Goal: Task Accomplishment & Management: Complete application form

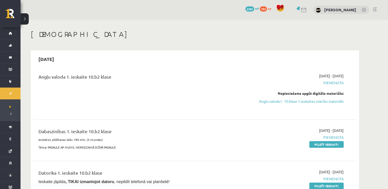
click at [128, 180] on span "Ieskaite jāpilda , TIKAI izmantojot datoru , nepildīt telefonā vai planšetē!" at bounding box center [103, 182] width 131 height 4
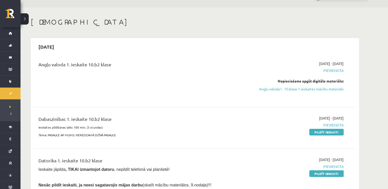
scroll to position [12, 0]
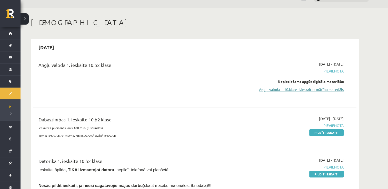
click at [278, 90] on link "Angļu valoda I - 10.klase 1.ieskaites mācību materiāls" at bounding box center [295, 89] width 97 height 5
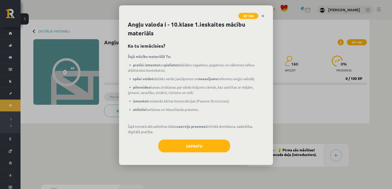
click at [198, 143] on button "Sapratu" at bounding box center [194, 146] width 72 height 13
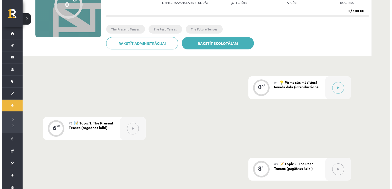
scroll to position [69, 0]
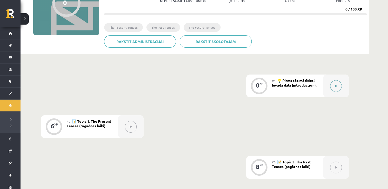
click at [337, 88] on button at bounding box center [336, 86] width 12 height 12
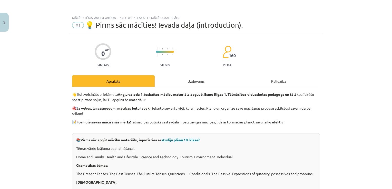
click at [185, 84] on div "Uzdevums" at bounding box center [196, 81] width 83 height 12
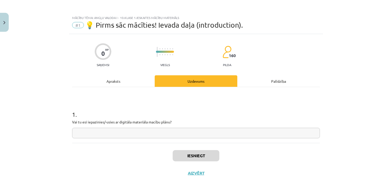
scroll to position [5, 0]
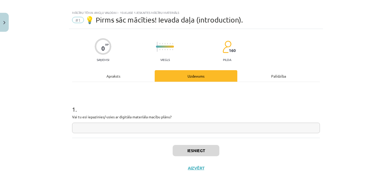
click at [172, 123] on input "text" at bounding box center [196, 128] width 248 height 11
type input "*"
click at [191, 150] on button "Iesniegt" at bounding box center [196, 150] width 47 height 11
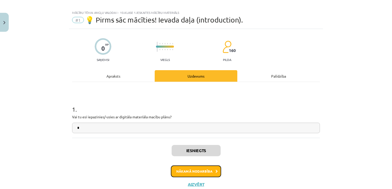
click at [191, 174] on button "Nākamā nodarbība" at bounding box center [196, 172] width 50 height 12
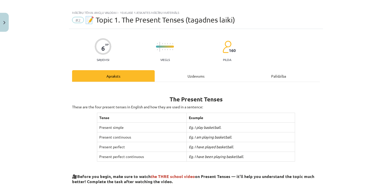
scroll to position [13, 0]
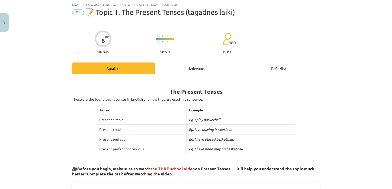
click at [189, 66] on div "Uzdevums" at bounding box center [196, 69] width 83 height 12
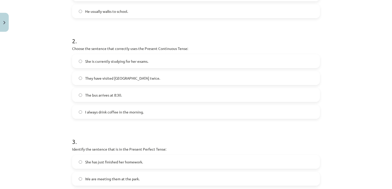
scroll to position [264, 0]
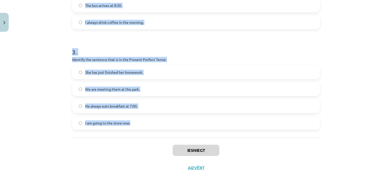
drag, startPoint x: 61, startPoint y: 91, endPoint x: 159, endPoint y: 126, distance: 104.3
click at [159, 126] on div "Mācību tēma: Angļu valoda i - 10.klase 1.ieskaites mācību materiāls #2 📝 Topic …" at bounding box center [196, 94] width 392 height 189
copy form "1 . Which sentence is in the Simple Present Tense? I am learning to play the gu…"
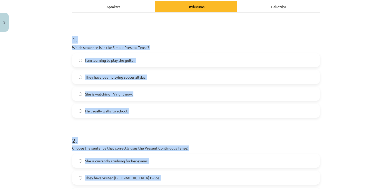
scroll to position [75, 0]
click at [37, 85] on div "Mācību tēma: Angļu valoda i - 10.klase 1.ieskaites mācību materiāls #2 📝 Topic …" at bounding box center [196, 94] width 392 height 189
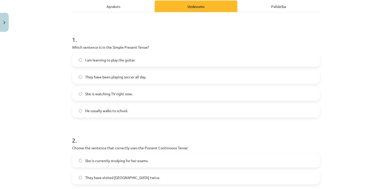
click at [130, 110] on label "He usually walks to school." at bounding box center [196, 110] width 247 height 13
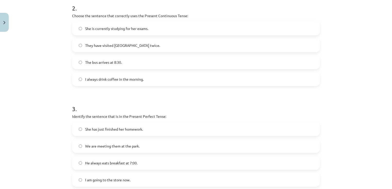
scroll to position [208, 0]
click at [127, 29] on span "She is currently studying for her exams." at bounding box center [116, 27] width 63 height 5
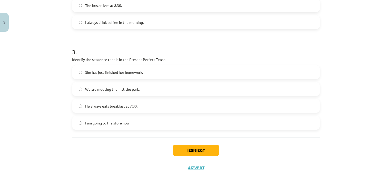
click at [107, 73] on span "She has just finished her homework." at bounding box center [114, 72] width 58 height 5
click at [184, 151] on button "Iesniegt" at bounding box center [196, 150] width 47 height 11
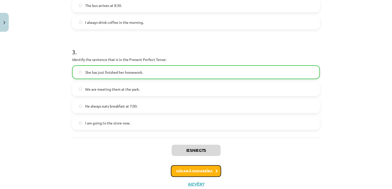
click at [192, 169] on button "Nākamā nodarbība" at bounding box center [196, 171] width 50 height 12
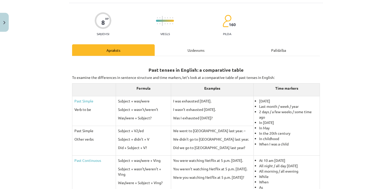
scroll to position [13, 0]
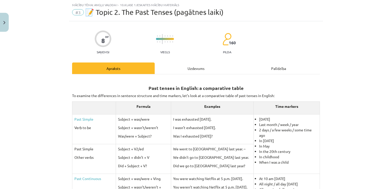
click at [203, 68] on div "Uzdevums" at bounding box center [196, 69] width 83 height 12
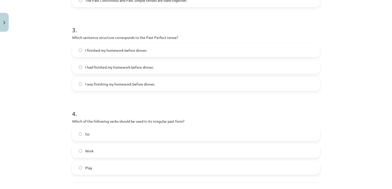
scroll to position [297, 0]
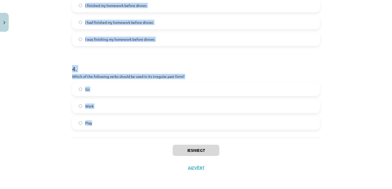
drag, startPoint x: 55, startPoint y: 94, endPoint x: 110, endPoint y: 124, distance: 62.4
click at [110, 124] on div "Mācību tēma: Angļu valoda i - 10.klase 1.ieskaites mācību materiāls #3 📝 Topic …" at bounding box center [196, 94] width 392 height 189
copy form "1 . Which of the following sentences is correct in the Past Simple tense? He is…"
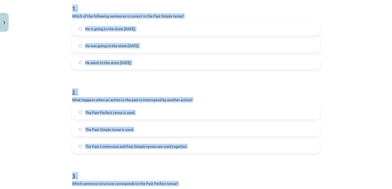
scroll to position [106, 0]
click at [56, 82] on div "Mācību tēma: Angļu valoda i - 10.klase 1.ieskaites mācību materiāls #3 📝 Topic …" at bounding box center [196, 94] width 392 height 189
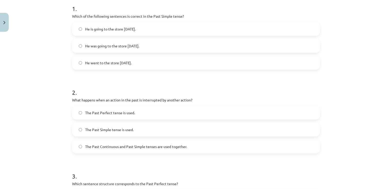
click at [128, 63] on span "He went to the store yesterday." at bounding box center [108, 62] width 46 height 5
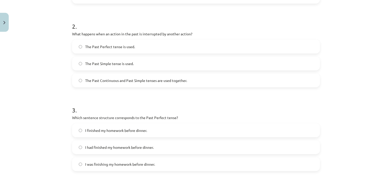
scroll to position [174, 0]
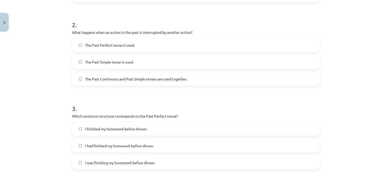
click at [196, 76] on label "The Past Continuous and Past Simple tenses are used together." at bounding box center [196, 79] width 247 height 13
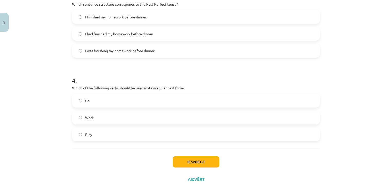
scroll to position [285, 0]
click at [110, 34] on span "I had finished my homework before dinner." at bounding box center [119, 34] width 68 height 5
click at [93, 103] on label "Go" at bounding box center [196, 101] width 247 height 13
click at [196, 161] on button "Iesniegt" at bounding box center [196, 162] width 47 height 11
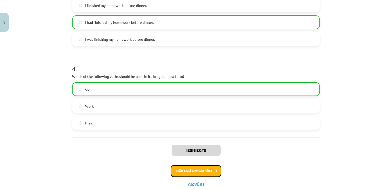
click at [196, 171] on button "Nākamā nodarbība" at bounding box center [196, 171] width 50 height 12
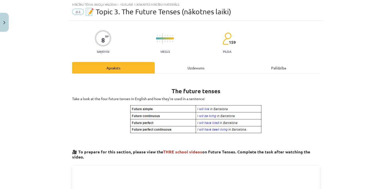
scroll to position [13, 0]
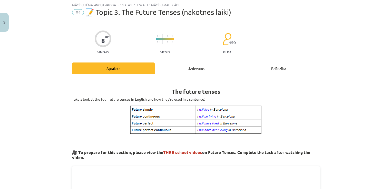
click at [201, 63] on div "Uzdevums" at bounding box center [196, 69] width 83 height 12
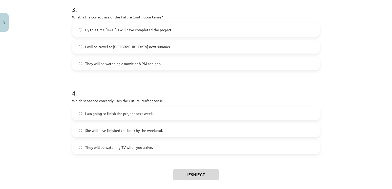
scroll to position [297, 0]
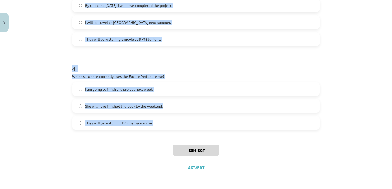
drag, startPoint x: 70, startPoint y: 91, endPoint x: 165, endPoint y: 118, distance: 98.8
copy form "1 . Which sentence correctly uses "will" to make a prediction? I think it will …"
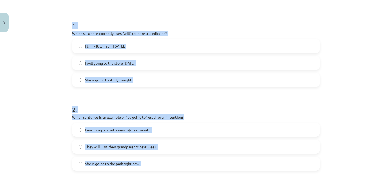
scroll to position [24, 0]
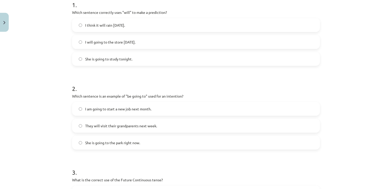
scroll to position [110, 0]
click at [112, 28] on label "I think it will rain tomorrow." at bounding box center [196, 24] width 247 height 13
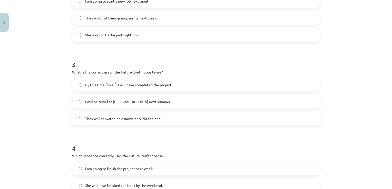
scroll to position [197, 0]
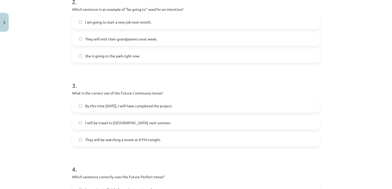
click at [148, 17] on label "I am going to start a new job next month." at bounding box center [196, 22] width 247 height 13
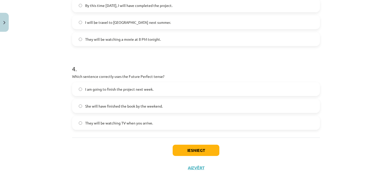
click at [118, 39] on span "They will be watching a movie at 8 PM tonight." at bounding box center [123, 39] width 76 height 5
drag, startPoint x: 161, startPoint y: 110, endPoint x: 144, endPoint y: 112, distance: 16.8
click at [144, 112] on label "She will have finished the book by the weekend." at bounding box center [196, 106] width 247 height 13
click at [182, 150] on button "Iesniegt" at bounding box center [196, 150] width 47 height 11
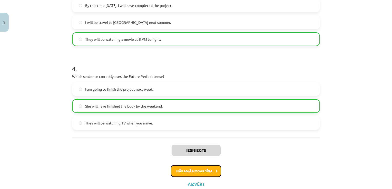
click at [191, 168] on button "Nākamā nodarbība" at bounding box center [196, 171] width 50 height 12
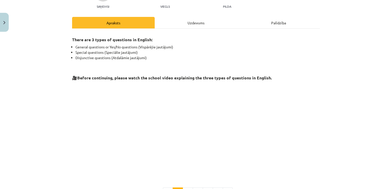
scroll to position [13, 0]
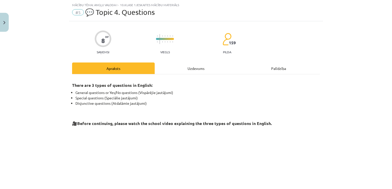
click at [196, 68] on div "Uzdevums" at bounding box center [196, 69] width 83 height 12
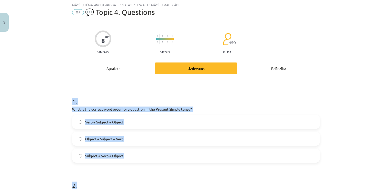
drag, startPoint x: 68, startPoint y: 100, endPoint x: 117, endPoint y: 173, distance: 87.7
drag, startPoint x: 117, startPoint y: 173, endPoint x: 42, endPoint y: 167, distance: 75.1
click at [42, 167] on div "Mācību tēma: Angļu valoda i - 10.klase 1.ieskaites mācību materiāls #5 💬 Topic …" at bounding box center [196, 94] width 392 height 189
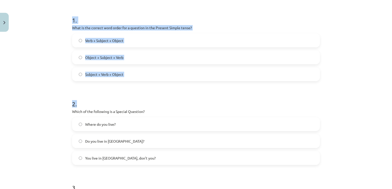
scroll to position [104, 0]
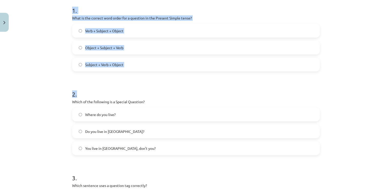
click at [38, 84] on div "Mācību tēma: Angļu valoda i - 10.klase 1.ieskaites mācību materiāls #5 💬 Topic …" at bounding box center [196, 94] width 392 height 189
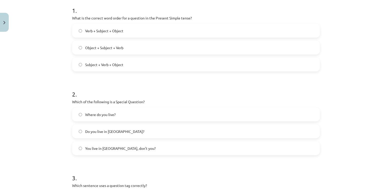
click at [138, 59] on label "Subject + Verb + Object" at bounding box center [196, 64] width 247 height 13
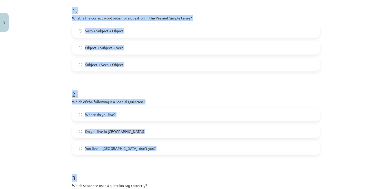
drag, startPoint x: 65, startPoint y: 6, endPoint x: 119, endPoint y: 176, distance: 178.2
click at [119, 176] on div "Mācību tēma: Angļu valoda i - 10.klase 1.ieskaites mācību materiāls #5 💬 Topic …" at bounding box center [196, 94] width 392 height 189
click at [48, 154] on div "Mācību tēma: Angļu valoda i - 10.klase 1.ieskaites mācību materiāls #5 💬 Topic …" at bounding box center [196, 94] width 392 height 189
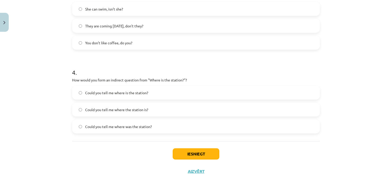
scroll to position [297, 0]
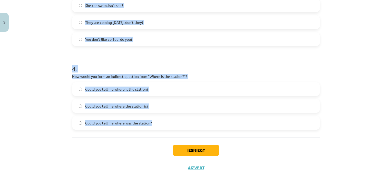
drag, startPoint x: 64, startPoint y: 4, endPoint x: 178, endPoint y: 125, distance: 166.0
click at [178, 125] on div "Mācību tēma: Angļu valoda i - 10.klase 1.ieskaites mācību materiāls #5 💬 Topic …" at bounding box center [196, 94] width 392 height 189
copy form "1 . What is the correct word order for a question in the Present Simple tense? …"
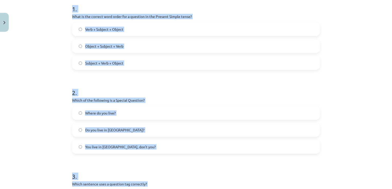
scroll to position [105, 0]
click at [104, 27] on span "Verb + Subject + Object" at bounding box center [104, 29] width 38 height 5
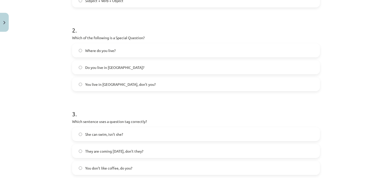
scroll to position [176, 0]
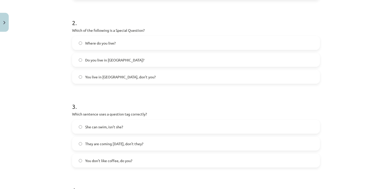
click at [124, 38] on label "Where do you live?" at bounding box center [196, 43] width 247 height 13
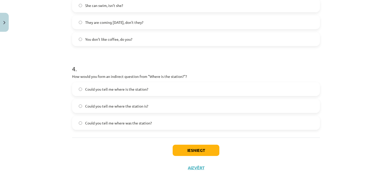
scroll to position [297, 0]
click at [98, 41] on span "You don’t like coffee, do you?" at bounding box center [108, 39] width 47 height 5
click at [171, 109] on label "Could you tell me where the station is?" at bounding box center [196, 106] width 247 height 13
click at [184, 151] on button "Iesniegt" at bounding box center [196, 150] width 47 height 11
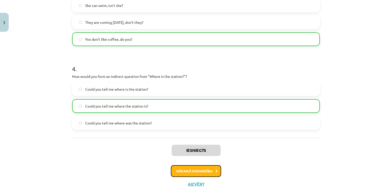
click at [198, 171] on button "Nākamā nodarbība" at bounding box center [196, 171] width 50 height 12
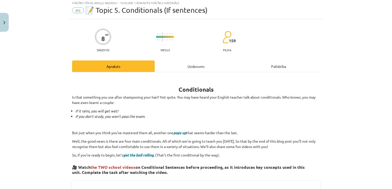
scroll to position [13, 0]
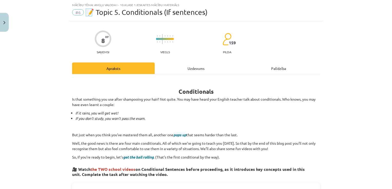
click at [184, 69] on div "Uzdevums" at bounding box center [196, 69] width 83 height 12
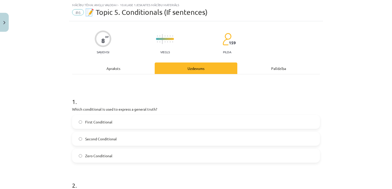
click at [64, 93] on div "Mācību tēma: Angļu valoda i - 10.klase 1.ieskaites mācību materiāls #6 📝 Topic …" at bounding box center [196, 94] width 392 height 189
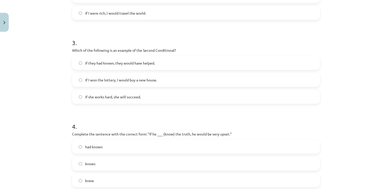
scroll to position [297, 0]
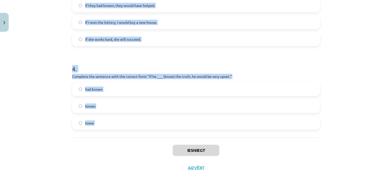
drag, startPoint x: 64, startPoint y: 93, endPoint x: 155, endPoint y: 135, distance: 100.5
click at [155, 135] on div "Mācību tēma: Angļu valoda i - 10.klase 1.ieskaites mācību materiāls #6 📝 Topic …" at bounding box center [196, 94] width 392 height 189
copy form "1 . Which conditional is used to express a general truth? First Conditional Sec…"
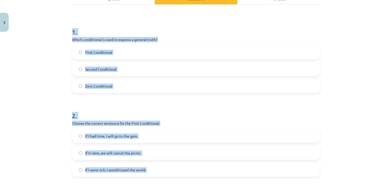
scroll to position [82, 0]
click at [115, 82] on label "Zero Conditional" at bounding box center [196, 86] width 247 height 13
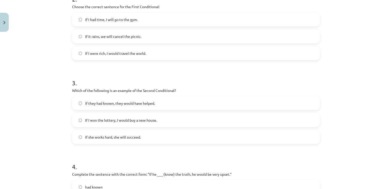
scroll to position [199, 0]
click at [145, 34] on label "If it rains, we will cancel the picnic." at bounding box center [196, 36] width 247 height 13
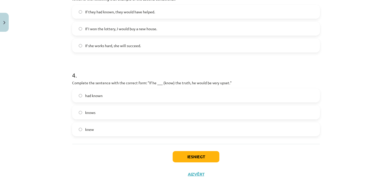
scroll to position [290, 0]
click at [153, 27] on span "If I won the lottery, I would buy a new house." at bounding box center [121, 29] width 72 height 5
drag, startPoint x: 116, startPoint y: 140, endPoint x: 116, endPoint y: 136, distance: 3.9
click at [116, 135] on label "knew" at bounding box center [196, 130] width 247 height 13
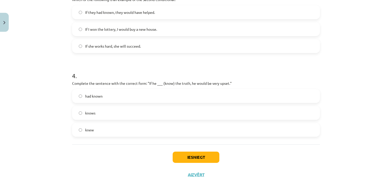
click at [202, 150] on div "Iesniegt Aizvērt" at bounding box center [196, 163] width 248 height 36
click at [201, 155] on button "Iesniegt" at bounding box center [196, 157] width 47 height 11
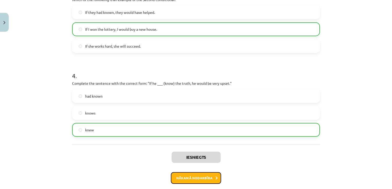
click at [200, 177] on button "Nākamā nodarbība" at bounding box center [196, 178] width 50 height 12
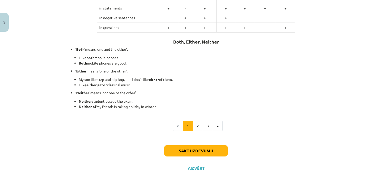
scroll to position [0, 0]
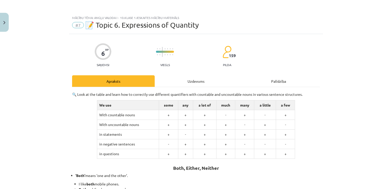
click at [212, 86] on div "Uzdevums" at bounding box center [196, 81] width 83 height 12
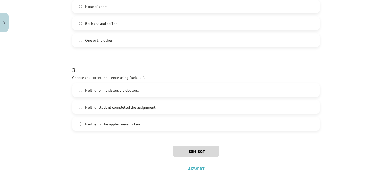
scroll to position [218, 0]
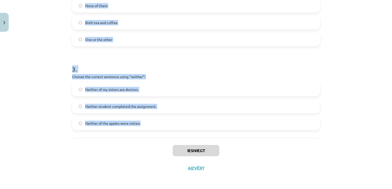
drag, startPoint x: 68, startPoint y: 93, endPoint x: 162, endPoint y: 122, distance: 98.0
copy form "1 . Which sentence correctly uses the word "both"? Neither of the answers is co…"
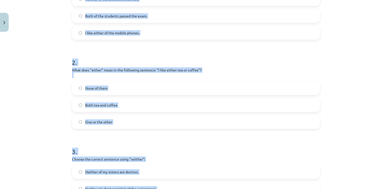
scroll to position [143, 0]
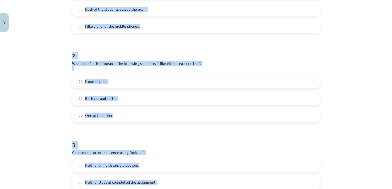
click at [135, 11] on span "Both of the students passed the exam." at bounding box center [116, 9] width 62 height 5
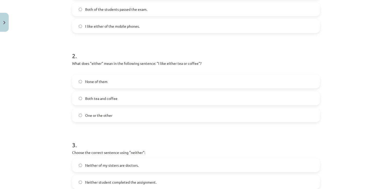
click at [99, 114] on span "One or the other" at bounding box center [98, 115] width 27 height 5
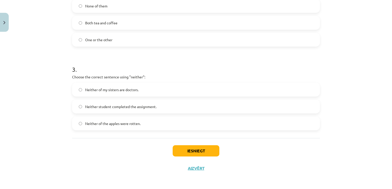
scroll to position [218, 0]
click at [162, 104] on label "Neither student completed the assignment." at bounding box center [196, 107] width 247 height 13
click at [176, 147] on button "Iesniegt" at bounding box center [196, 151] width 47 height 11
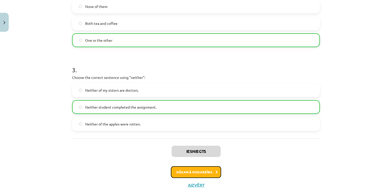
click at [199, 176] on button "Nākamā nodarbība" at bounding box center [196, 172] width 50 height 12
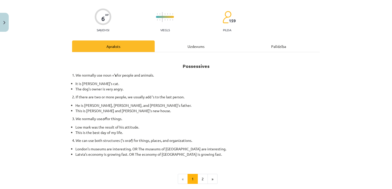
scroll to position [13, 0]
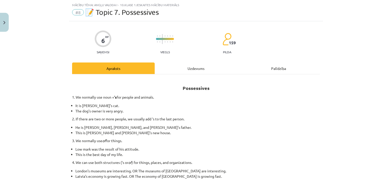
click at [201, 69] on div "Uzdevums" at bounding box center [196, 69] width 83 height 12
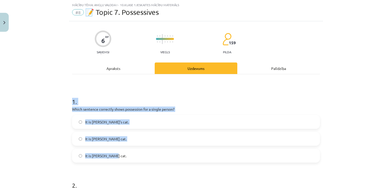
drag, startPoint x: 65, startPoint y: 92, endPoint x: 138, endPoint y: 180, distance: 114.5
click at [138, 180] on div "Mācību tēma: Angļu valoda i - 10.klase 1.ieskaites mācību materiāls #8 📝 Topic …" at bounding box center [196, 94] width 392 height 189
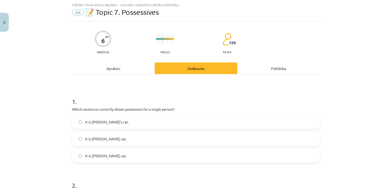
click at [50, 66] on div "Mācību tēma: Angļu valoda i - 10.klase 1.ieskaites mācību materiāls #8 📝 Topic …" at bounding box center [196, 94] width 392 height 189
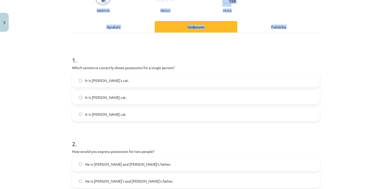
scroll to position [213, 0]
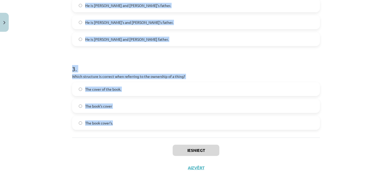
drag, startPoint x: 66, startPoint y: 95, endPoint x: 129, endPoint y: 132, distance: 72.7
click at [129, 132] on div "Mācību tēma: Angļu valoda i - 10.klase 1.ieskaites mācību materiāls #8 📝 Topic …" at bounding box center [196, 94] width 392 height 189
copy form "1 . Which sentence correctly shows possession for a single person? It is Jane’s…"
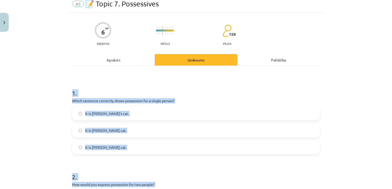
scroll to position [70, 0]
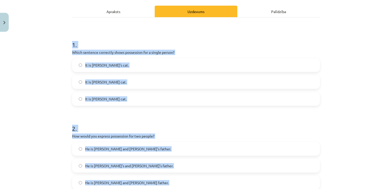
click at [62, 106] on div "Mācību tēma: Angļu valoda i - 10.klase 1.ieskaites mācību materiāls #8 📝 Topic …" at bounding box center [196, 94] width 392 height 189
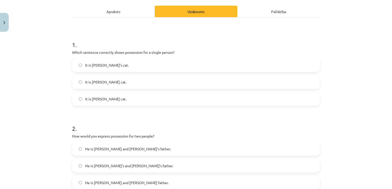
click at [117, 63] on label "It is Jane’s cat." at bounding box center [196, 65] width 247 height 13
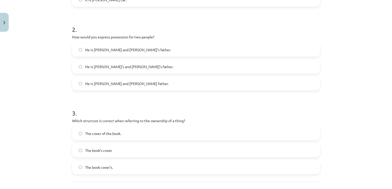
scroll to position [169, 0]
click at [145, 51] on label "He is Alice and James’s father." at bounding box center [196, 49] width 247 height 13
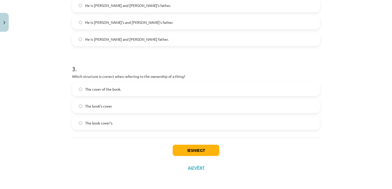
click at [125, 87] on label "The cover of the book." at bounding box center [196, 89] width 247 height 13
click at [203, 147] on button "Iesniegt" at bounding box center [196, 150] width 47 height 11
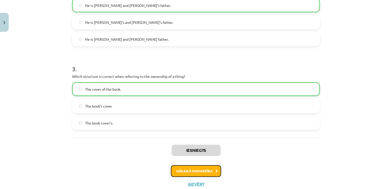
click at [191, 167] on button "Nākamā nodarbība" at bounding box center [196, 171] width 50 height 12
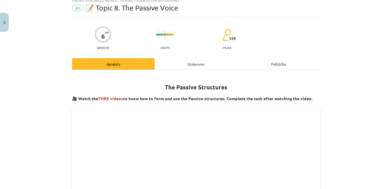
scroll to position [13, 0]
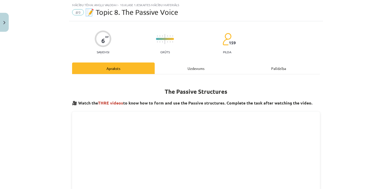
click at [203, 72] on div "Uzdevums" at bounding box center [196, 69] width 83 height 12
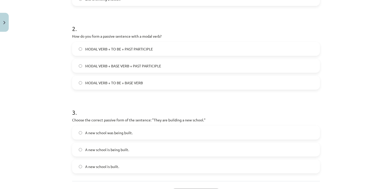
scroll to position [213, 0]
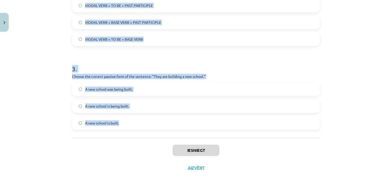
drag, startPoint x: 64, startPoint y: 91, endPoint x: 158, endPoint y: 122, distance: 98.8
click at [158, 122] on div "Mācību tēma: Angļu valoda i - 10.klase 1.ieskaites mācību materiāls #9 📝 Topic …" at bounding box center [196, 94] width 392 height 189
copy form "1 . Which of the following sentences is in the passive voice? The letter was wr…"
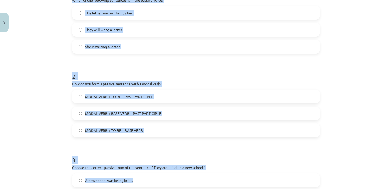
scroll to position [82, 0]
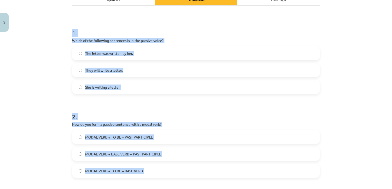
click at [118, 101] on form "1 . Which of the following sentences is in the passive voice? The letter was wr…" at bounding box center [196, 141] width 248 height 241
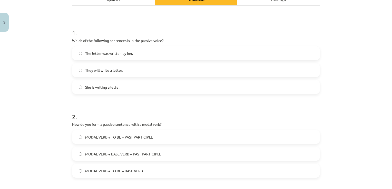
click at [119, 48] on label "The letter was written by her." at bounding box center [196, 53] width 247 height 13
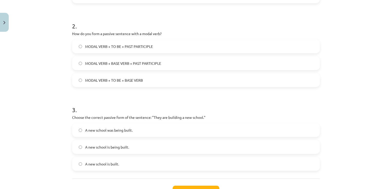
scroll to position [179, 0]
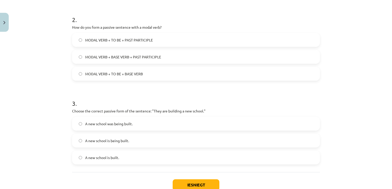
click at [144, 34] on label "MODAL VERB + TO BE + PAST PARTICIPLE" at bounding box center [196, 40] width 247 height 13
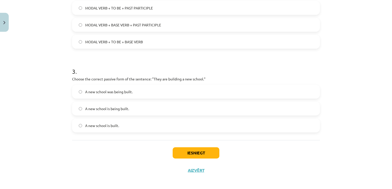
scroll to position [213, 0]
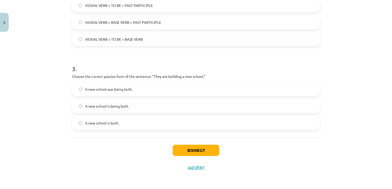
click at [135, 100] on label "A new school is being built." at bounding box center [196, 106] width 247 height 13
click at [205, 150] on button "Iesniegt" at bounding box center [196, 150] width 47 height 11
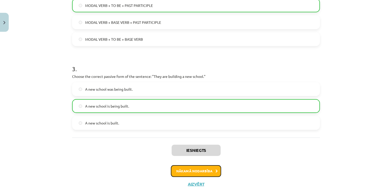
click at [183, 166] on button "Nākamā nodarbība" at bounding box center [196, 171] width 50 height 12
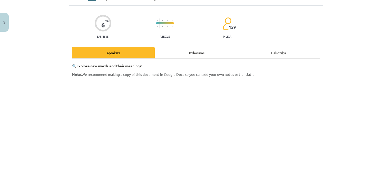
scroll to position [13, 0]
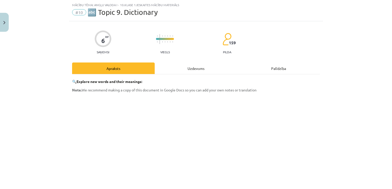
click at [188, 72] on div "Uzdevums" at bounding box center [196, 69] width 83 height 12
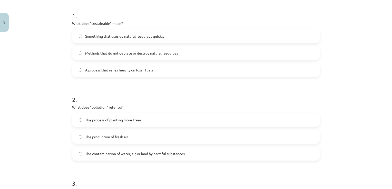
scroll to position [99, 0]
click at [114, 103] on div "2 . What does "pollution" refer to? The process of planting more trees The prod…" at bounding box center [196, 124] width 248 height 74
click at [129, 41] on label "Something that uses up natural resources quickly" at bounding box center [196, 35] width 247 height 13
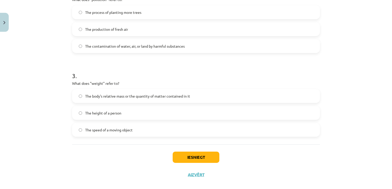
scroll to position [206, 0]
click at [126, 99] on span "The body's relative mass or the quantity of matter contained in it" at bounding box center [137, 96] width 105 height 5
click at [131, 16] on label "The process of planting more trees" at bounding box center [196, 13] width 247 height 13
click at [193, 159] on button "Iesniegt" at bounding box center [196, 158] width 47 height 11
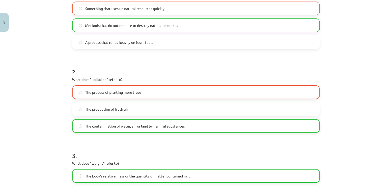
scroll to position [126, 0]
click at [193, 159] on h1 "3 ." at bounding box center [196, 152] width 248 height 16
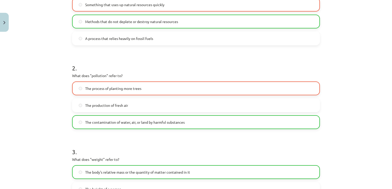
scroll to position [229, 0]
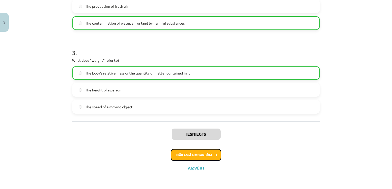
click at [195, 153] on button "Nākamā nodarbība" at bounding box center [196, 155] width 50 height 12
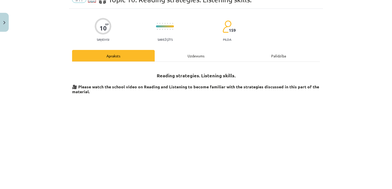
scroll to position [13, 0]
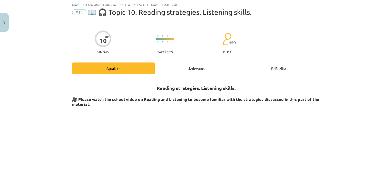
click at [194, 69] on div "Uzdevums" at bounding box center [196, 69] width 83 height 12
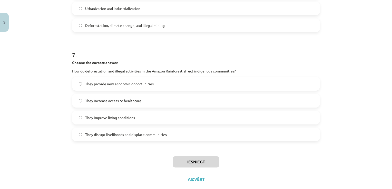
scroll to position [591, 0]
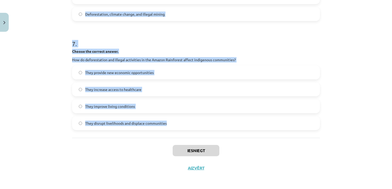
drag, startPoint x: 67, startPoint y: 102, endPoint x: 191, endPoint y: 121, distance: 125.5
copy form "1 . Choose whether the sentence is True or False. The Amazon Rainforest is ofte…"
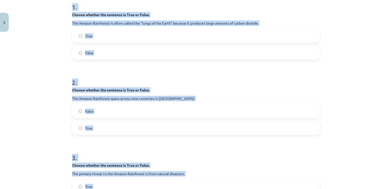
scroll to position [108, 0]
click at [107, 50] on label "False" at bounding box center [196, 52] width 247 height 13
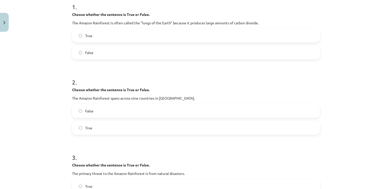
click at [104, 125] on label "True" at bounding box center [196, 128] width 247 height 13
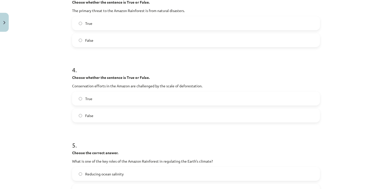
scroll to position [274, 0]
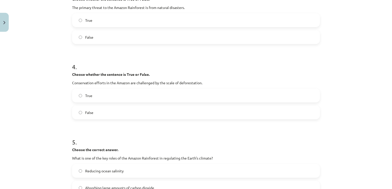
click at [97, 37] on label "False" at bounding box center [196, 37] width 247 height 13
click at [98, 100] on label "True" at bounding box center [196, 95] width 247 height 13
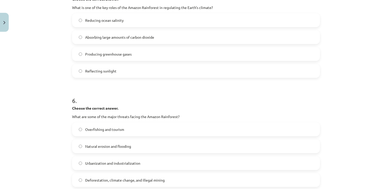
scroll to position [425, 0]
click at [136, 31] on label "Absorbing large amounts of carbon dioxide" at bounding box center [196, 36] width 247 height 13
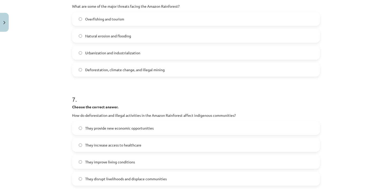
scroll to position [540, 0]
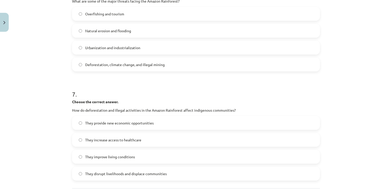
click at [122, 68] on label "Deforestation, climate change, and illegal mining" at bounding box center [196, 64] width 247 height 13
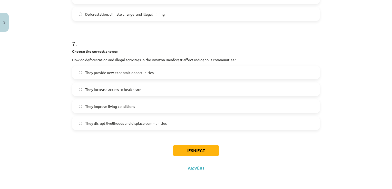
click at [121, 128] on label "They disrupt livelihoods and displace communities" at bounding box center [196, 123] width 247 height 13
click at [205, 149] on button "Iesniegt" at bounding box center [196, 150] width 47 height 11
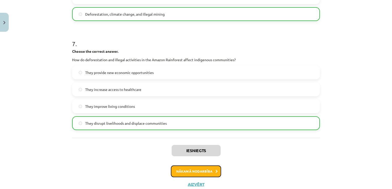
click at [191, 168] on button "Nākamā nodarbība" at bounding box center [196, 172] width 50 height 12
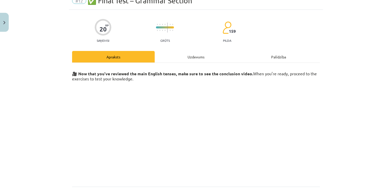
scroll to position [13, 0]
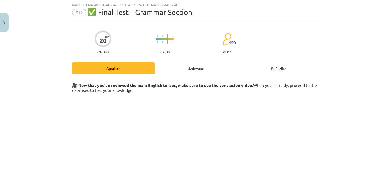
click at [190, 66] on div "Uzdevums" at bounding box center [196, 69] width 83 height 12
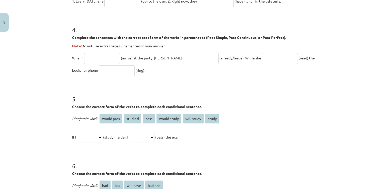
scroll to position [440, 0]
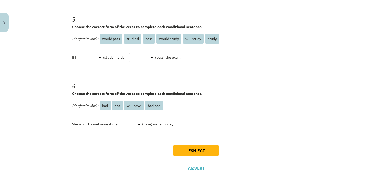
drag, startPoint x: 50, startPoint y: 96, endPoint x: 248, endPoint y: 128, distance: 200.4
click at [248, 128] on div "Mācību tēma: Angļu valoda i - 10.klase 1.ieskaites mācību materiāls #12 ✅ Final…" at bounding box center [196, 94] width 392 height 189
copy form "1 . Choose the correct passive voice form for each sentence. The chef prepares …"
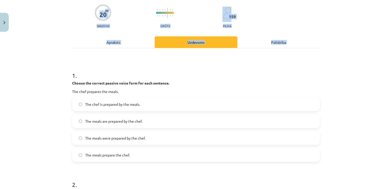
scroll to position [30, 0]
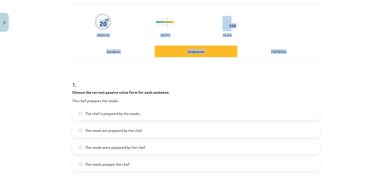
click at [105, 132] on span "The meals are prepared by the chef." at bounding box center [113, 130] width 57 height 5
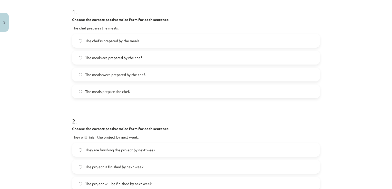
scroll to position [107, 0]
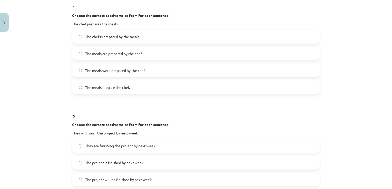
click at [31, 75] on div "Mācību tēma: Angļu valoda i - 10.klase 1.ieskaites mācību materiāls #12 ✅ Final…" at bounding box center [196, 94] width 392 height 189
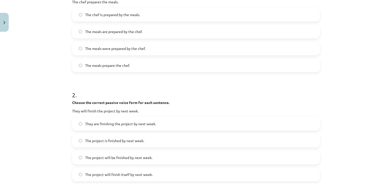
scroll to position [158, 0]
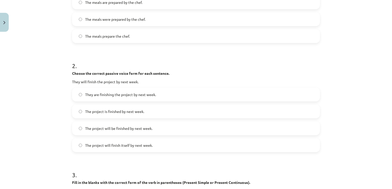
click at [141, 129] on span "The project will be finished by next week." at bounding box center [118, 128] width 67 height 5
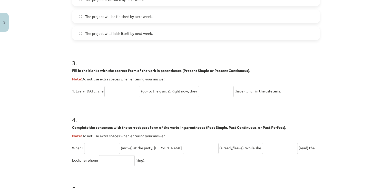
scroll to position [286, 0]
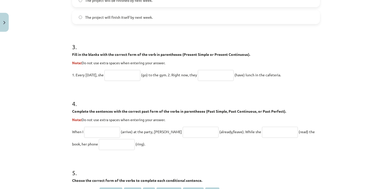
click at [126, 83] on form "1 . Choose the correct passive voice form for each sentence. The chef prepares …" at bounding box center [196, 50] width 248 height 468
click at [127, 83] on form "1 . Choose the correct passive voice form for each sentence. The chef prepares …" at bounding box center [196, 50] width 248 height 468
click at [126, 71] on input "text" at bounding box center [122, 75] width 36 height 11
paste input "****"
type input "****"
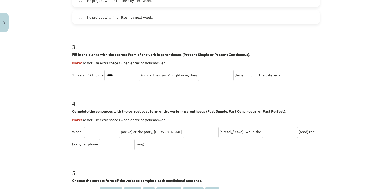
drag, startPoint x: 210, startPoint y: 76, endPoint x: 211, endPoint y: 72, distance: 4.3
click at [210, 75] on input "text" at bounding box center [216, 75] width 36 height 11
paste input "**********"
type input "**********"
drag, startPoint x: 105, startPoint y: 134, endPoint x: 182, endPoint y: 63, distance: 105.1
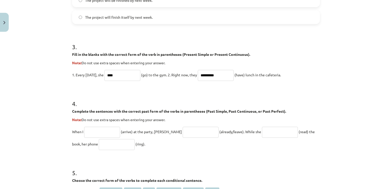
click at [107, 132] on input "text" at bounding box center [102, 132] width 36 height 11
paste input "*******"
paste input "**********"
type input "**********"
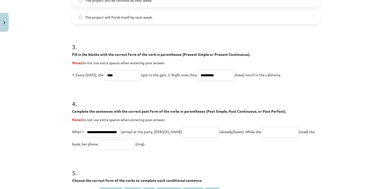
drag, startPoint x: 181, startPoint y: 131, endPoint x: 192, endPoint y: 117, distance: 18.2
click at [183, 131] on input "text" at bounding box center [201, 132] width 36 height 11
paste input "**********"
type input "**********"
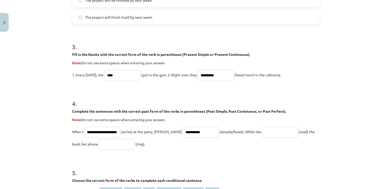
click at [265, 134] on input "text" at bounding box center [280, 132] width 36 height 11
paste input "****"
type input "****"
click at [187, 130] on input "**********" at bounding box center [201, 132] width 36 height 11
drag, startPoint x: 186, startPoint y: 127, endPoint x: 152, endPoint y: 142, distance: 37.1
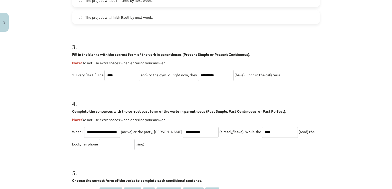
click at [152, 142] on p "**********" at bounding box center [196, 138] width 248 height 25
paste input "*****"
type input "**********"
click at [104, 143] on input "text" at bounding box center [117, 144] width 36 height 11
click at [276, 134] on input "****" at bounding box center [280, 132] width 36 height 11
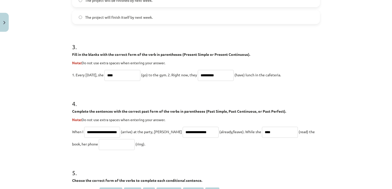
drag, startPoint x: 276, startPoint y: 135, endPoint x: 242, endPoint y: 137, distance: 34.4
click at [242, 137] on p "**********" at bounding box center [196, 138] width 248 height 25
paste input "*******"
type input "**********"
click at [108, 143] on input "text" at bounding box center [117, 144] width 36 height 11
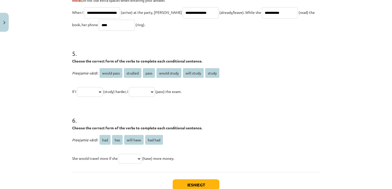
scroll to position [414, 0]
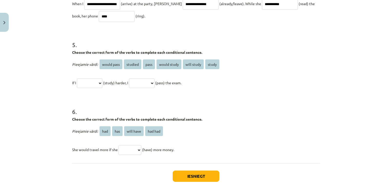
type input "****"
click at [85, 85] on select "**********" at bounding box center [89, 83] width 25 height 10
click at [89, 81] on select "**********" at bounding box center [89, 83] width 25 height 10
select select "*******"
click at [77, 78] on select "**********" at bounding box center [89, 83] width 25 height 10
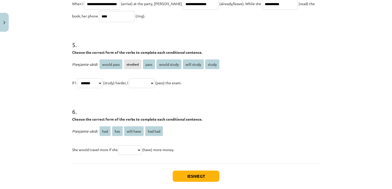
click at [154, 82] on select "**********" at bounding box center [141, 83] width 25 height 10
click at [135, 78] on select "**********" at bounding box center [141, 83] width 25 height 10
drag, startPoint x: 150, startPoint y: 82, endPoint x: 150, endPoint y: 85, distance: 2.6
click at [150, 83] on select "**********" at bounding box center [141, 83] width 25 height 10
click at [135, 78] on select "**********" at bounding box center [141, 83] width 25 height 10
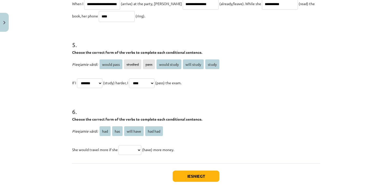
click at [152, 85] on select "**********" at bounding box center [141, 83] width 25 height 10
select select "**********"
click at [135, 78] on select "**********" at bounding box center [141, 83] width 25 height 10
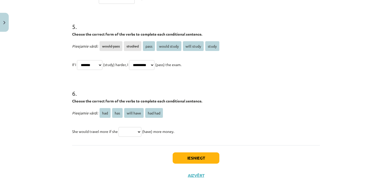
scroll to position [440, 0]
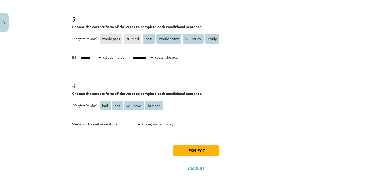
click at [134, 123] on select "*** *** ********* *******" at bounding box center [129, 125] width 23 height 10
select select "***"
click at [118, 120] on select "*** *** ********* *******" at bounding box center [129, 125] width 23 height 10
click at [181, 151] on button "Iesniegt" at bounding box center [196, 150] width 47 height 11
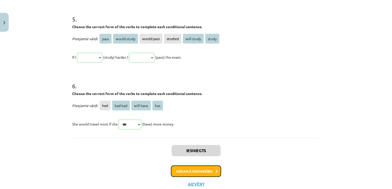
click at [194, 167] on button "Nākamā nodarbība" at bounding box center [196, 172] width 50 height 12
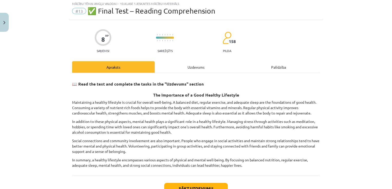
scroll to position [13, 0]
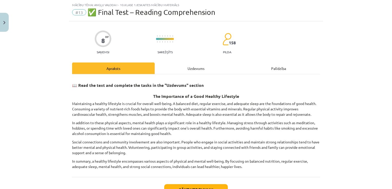
click at [197, 69] on div "Uzdevums" at bounding box center [196, 69] width 83 height 12
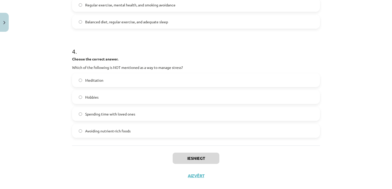
scroll to position [331, 0]
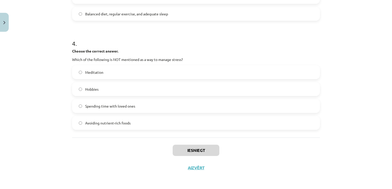
drag, startPoint x: 60, startPoint y: 95, endPoint x: 144, endPoint y: 178, distance: 117.5
click at [144, 182] on div "Mācību tēma: Angļu valoda i - 10.klase 1.ieskaites mācību materiāls #13 ✅ Final…" at bounding box center [196, 94] width 392 height 189
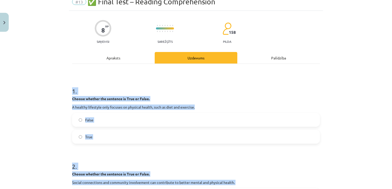
click at [91, 121] on span "False" at bounding box center [89, 119] width 8 height 5
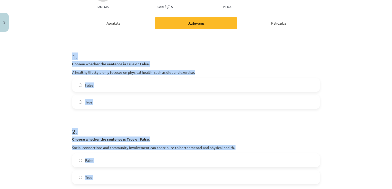
scroll to position [152, 0]
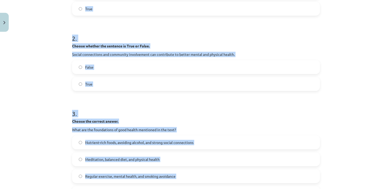
click at [109, 85] on label "True" at bounding box center [196, 84] width 247 height 13
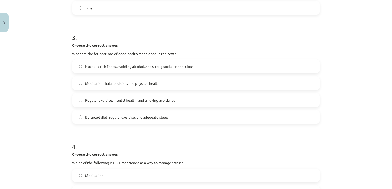
scroll to position [228, 0]
click at [121, 104] on label "Regular exercise, mental health, and smoking avoidance" at bounding box center [196, 99] width 247 height 13
click at [118, 117] on span "Balanced diet, regular exercise, and adequate sleep" at bounding box center [126, 116] width 83 height 5
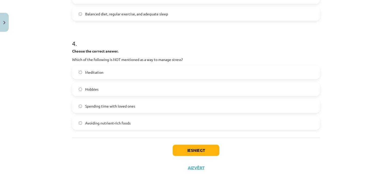
click at [94, 122] on span "Avoiding nutrient-rich foods" at bounding box center [107, 123] width 45 height 5
drag, startPoint x: 201, startPoint y: 150, endPoint x: 233, endPoint y: 164, distance: 35.3
click at [225, 160] on div "Iesniegt Aizvērt" at bounding box center [196, 156] width 248 height 36
drag, startPoint x: 219, startPoint y: 158, endPoint x: 208, endPoint y: 152, distance: 12.5
click at [219, 158] on div "Iesniegt Aizvērt" at bounding box center [196, 156] width 248 height 36
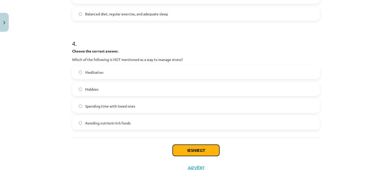
click at [207, 152] on button "Iesniegt" at bounding box center [196, 150] width 47 height 11
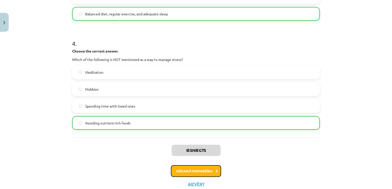
click at [196, 169] on button "Nākamā nodarbība" at bounding box center [196, 171] width 50 height 12
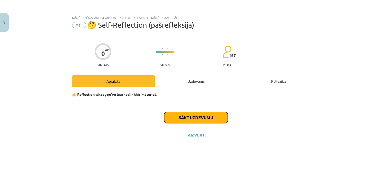
click at [212, 117] on button "Sākt uzdevumu" at bounding box center [196, 117] width 64 height 11
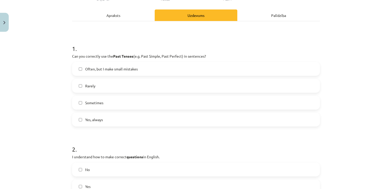
scroll to position [103, 0]
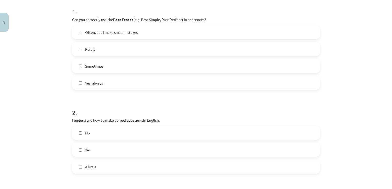
click at [129, 84] on label "Yes, always" at bounding box center [196, 83] width 247 height 13
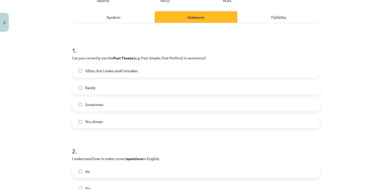
scroll to position [51, 0]
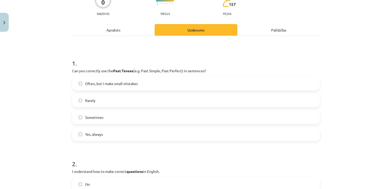
click at [125, 85] on span "Often, but I make small mistakes" at bounding box center [111, 83] width 53 height 5
click at [116, 82] on span "Often, but I make small mistakes" at bounding box center [111, 83] width 53 height 5
click at [114, 117] on label "Sometimes" at bounding box center [196, 117] width 247 height 13
click at [116, 134] on label "Yes, always" at bounding box center [196, 134] width 247 height 13
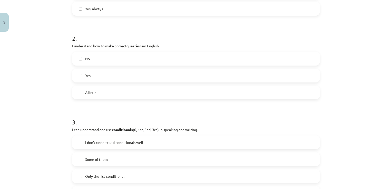
scroll to position [179, 0]
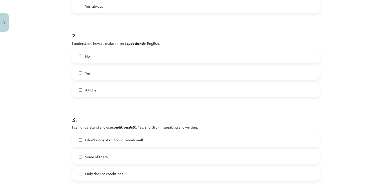
click at [105, 95] on label "A little" at bounding box center [196, 90] width 247 height 13
click at [103, 73] on label "Yes" at bounding box center [196, 73] width 247 height 13
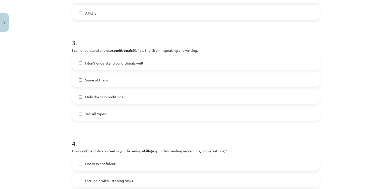
scroll to position [282, 0]
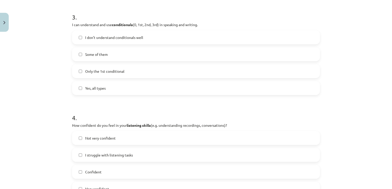
click at [124, 42] on label "I don’t understand conditionals well" at bounding box center [196, 37] width 247 height 13
click at [124, 57] on label "Some of them" at bounding box center [196, 54] width 247 height 13
click at [110, 39] on span "I don’t understand conditionals well" at bounding box center [114, 37] width 58 height 5
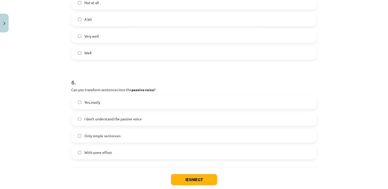
scroll to position [549, 0]
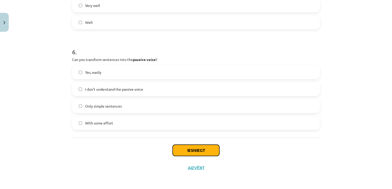
click at [198, 147] on button "Iesniegt" at bounding box center [196, 150] width 47 height 11
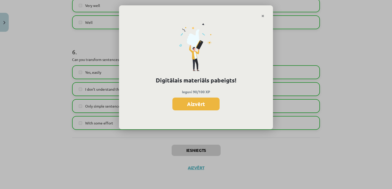
click at [203, 103] on button "Aizvērt" at bounding box center [195, 104] width 47 height 13
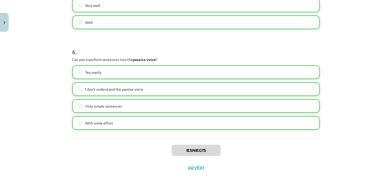
click at [191, 164] on div "Iesniegts Aizvērt" at bounding box center [196, 156] width 248 height 36
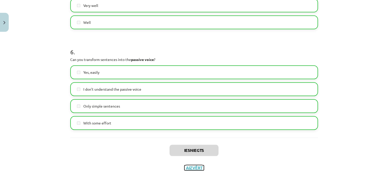
click at [194, 170] on button "Aizvērt" at bounding box center [193, 167] width 19 height 5
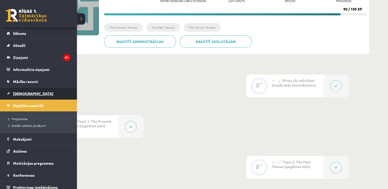
click at [16, 93] on span "[DEMOGRAPHIC_DATA]" at bounding box center [33, 93] width 40 height 5
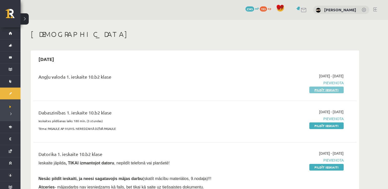
click at [335, 90] on link "Pildīt ieskaiti" at bounding box center [326, 90] width 34 height 7
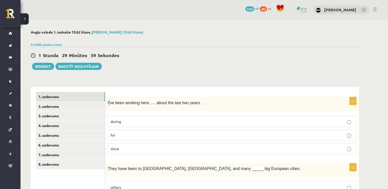
click at [109, 103] on span "I’ve been working here …. about the last two years." at bounding box center [154, 103] width 93 height 4
click at [108, 104] on span "I’ve been working here …. about the last two years." at bounding box center [154, 103] width 93 height 4
drag, startPoint x: 162, startPoint y: 57, endPoint x: 161, endPoint y: 60, distance: 3.2
click at [162, 58] on div "1 Stunda 29 Minūtes 57 Sekundes" at bounding box center [195, 55] width 328 height 7
click at [111, 99] on div "I’ve been working here …. about the last two years." at bounding box center [232, 104] width 254 height 14
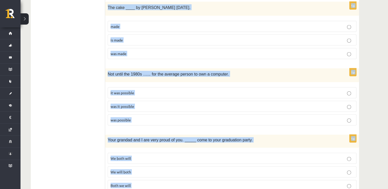
scroll to position [1237, 0]
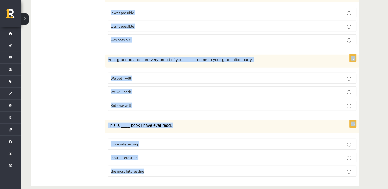
drag, startPoint x: 106, startPoint y: 101, endPoint x: 181, endPoint y: 202, distance: 125.6
copy form "I’ve been working here …. about the last two years. during for since 1p They ha…"
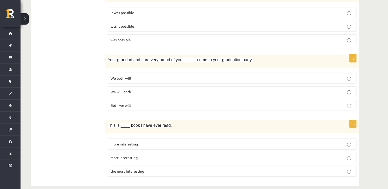
click at [153, 166] on label "the most interesting" at bounding box center [232, 171] width 249 height 11
drag, startPoint x: 136, startPoint y: 67, endPoint x: 146, endPoint y: 59, distance: 12.4
click at [137, 73] on label "We both will" at bounding box center [232, 78] width 249 height 11
click at [126, 86] on label "We will both" at bounding box center [232, 91] width 249 height 11
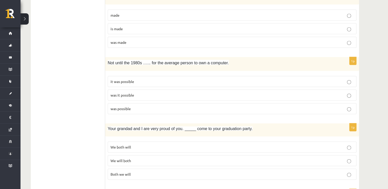
scroll to position [1160, 0]
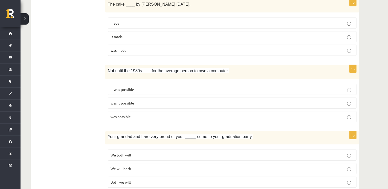
click at [158, 101] on p "was it possible" at bounding box center [232, 103] width 243 height 5
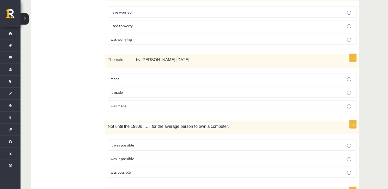
scroll to position [1083, 0]
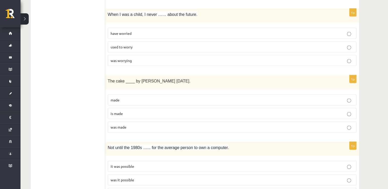
click at [177, 84] on div "1p The cake ____ by Mary yesterday. made is made was made" at bounding box center [232, 106] width 254 height 62
click at [188, 97] on p "made" at bounding box center [232, 99] width 243 height 5
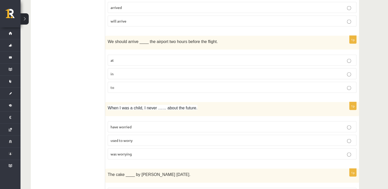
scroll to position [981, 0]
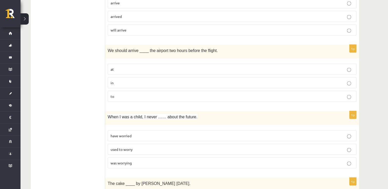
click at [139, 147] on p "used to worry" at bounding box center [232, 149] width 243 height 5
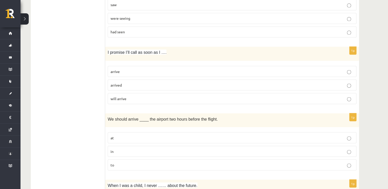
scroll to position [904, 0]
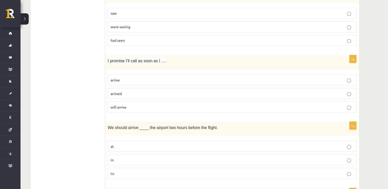
click at [120, 141] on label "at" at bounding box center [232, 146] width 249 height 11
click at [132, 91] on p "arrived" at bounding box center [232, 93] width 243 height 5
click at [138, 77] on p "arrive" at bounding box center [232, 79] width 243 height 5
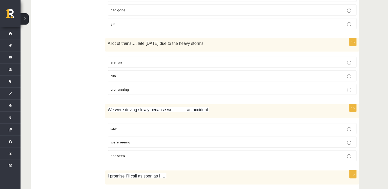
scroll to position [776, 0]
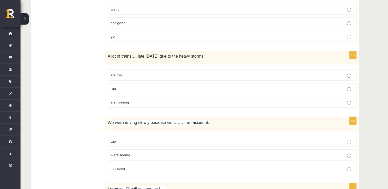
click at [133, 166] on label "had seen" at bounding box center [232, 168] width 249 height 11
drag, startPoint x: 123, startPoint y: 87, endPoint x: 126, endPoint y: 83, distance: 5.5
click at [123, 87] on label "run" at bounding box center [232, 88] width 249 height 11
click at [171, 99] on p "are running" at bounding box center [232, 101] width 243 height 5
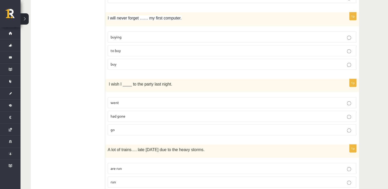
scroll to position [647, 0]
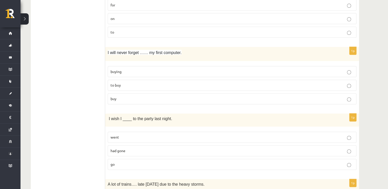
click at [131, 148] on p "had gone" at bounding box center [232, 150] width 243 height 5
click at [116, 72] on label "buying" at bounding box center [232, 71] width 249 height 11
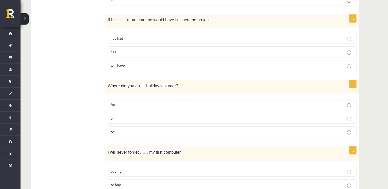
scroll to position [545, 0]
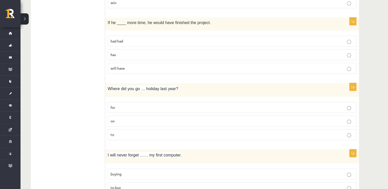
drag, startPoint x: 137, startPoint y: 119, endPoint x: 159, endPoint y: 103, distance: 27.9
click at [137, 119] on p "on" at bounding box center [232, 120] width 243 height 5
click at [135, 38] on p "had had" at bounding box center [232, 40] width 243 height 5
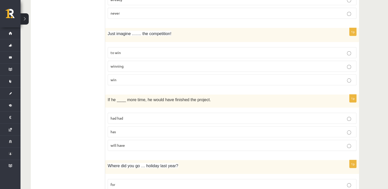
scroll to position [442, 0]
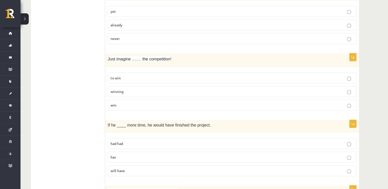
click at [113, 89] on span "winning" at bounding box center [117, 91] width 13 height 5
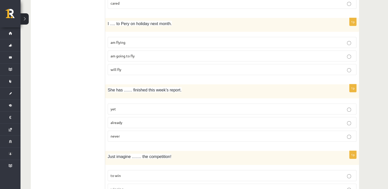
scroll to position [340, 0]
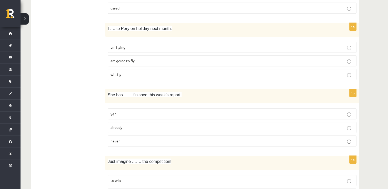
drag, startPoint x: 132, startPoint y: 124, endPoint x: 140, endPoint y: 112, distance: 13.9
click at [132, 125] on p "already" at bounding box center [232, 127] width 243 height 5
click at [135, 45] on p "am flying" at bounding box center [232, 47] width 243 height 5
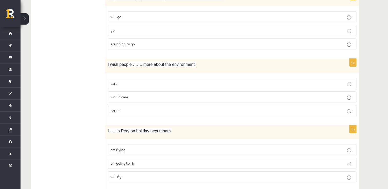
scroll to position [212, 0]
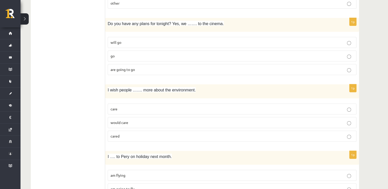
click at [133, 123] on p "would care" at bounding box center [232, 122] width 243 height 5
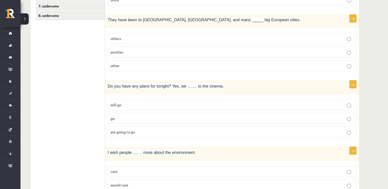
scroll to position [135, 0]
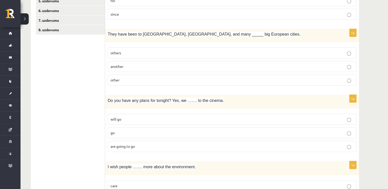
click at [121, 147] on p "are going to go" at bounding box center [232, 146] width 243 height 5
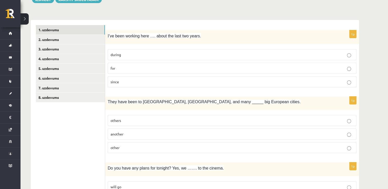
scroll to position [58, 0]
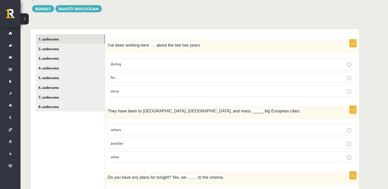
click at [149, 131] on p "others" at bounding box center [232, 129] width 243 height 5
click at [136, 73] on label "for" at bounding box center [232, 77] width 249 height 11
click at [93, 50] on link "2. uzdevums" at bounding box center [70, 48] width 69 height 9
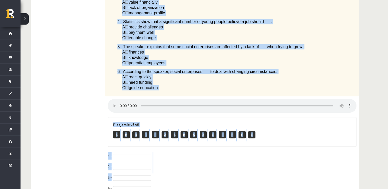
scroll to position [226, 0]
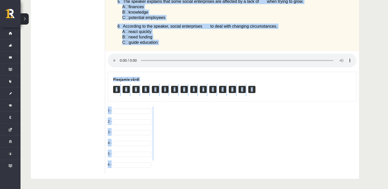
drag, startPoint x: 109, startPoint y: 40, endPoint x: 181, endPoint y: 171, distance: 149.2
click at [181, 171] on div "6p Listen to a podcast about businesses helping to change society. Choose the c…" at bounding box center [232, 23] width 254 height 302
copy div "Listen to a podcast about businesses helping to change society. Choose the corr…"
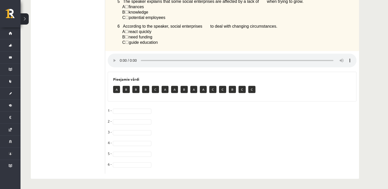
drag, startPoint x: 79, startPoint y: 99, endPoint x: 92, endPoint y: 95, distance: 13.9
click at [79, 98] on ul "1. uzdevums 2. uzdevums 3. uzdevums 4. uzdevums 5. uzdevums 6. uzdevums 7. uzde…" at bounding box center [70, 20] width 69 height 307
click at [126, 107] on fieldset "1 - 2 - 3 - 4 - 5 - 6 -" at bounding box center [232, 139] width 249 height 65
drag, startPoint x: 123, startPoint y: 119, endPoint x: 124, endPoint y: 123, distance: 3.7
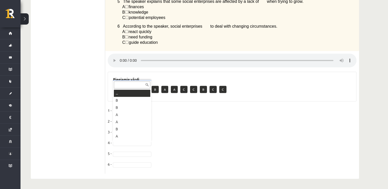
drag, startPoint x: 117, startPoint y: 143, endPoint x: 117, endPoint y: 148, distance: 4.4
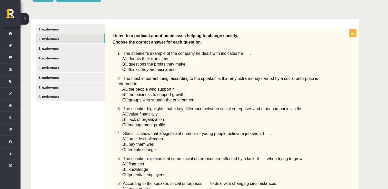
scroll to position [46, 0]
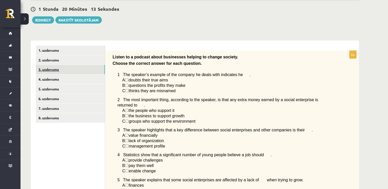
click at [64, 68] on link "3. uzdevums" at bounding box center [70, 69] width 69 height 9
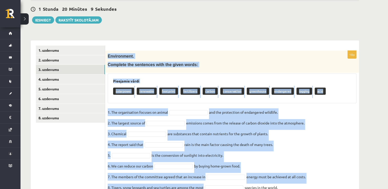
scroll to position [91, 0]
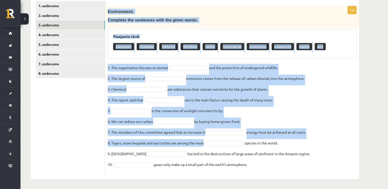
drag, startPoint x: 107, startPoint y: 55, endPoint x: 274, endPoint y: 166, distance: 200.3
click at [274, 166] on div "10p Environment. Complete the sentences with the given words: Pieejamie vārdi s…" at bounding box center [232, 90] width 254 height 168
copy div "Environment. Complete the sentences with the given words: Pieejamie vārdi solar…"
click at [194, 64] on fieldset "1. The organisation focuses on animal and the protection of endangered wildlife…" at bounding box center [232, 118] width 249 height 108
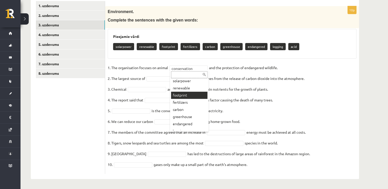
scroll to position [0, 0]
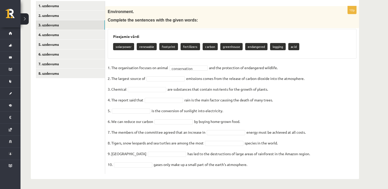
click at [174, 75] on fieldset "**********" at bounding box center [232, 118] width 249 height 108
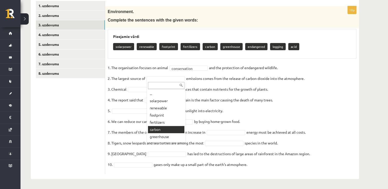
drag, startPoint x: 166, startPoint y: 126, endPoint x: 169, endPoint y: 124, distance: 3.6
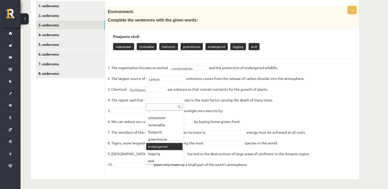
scroll to position [6, 0]
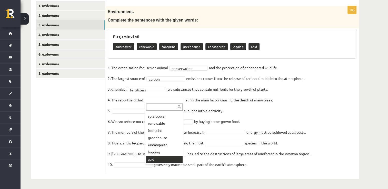
drag, startPoint x: 160, startPoint y: 162, endPoint x: 167, endPoint y: 152, distance: 12.0
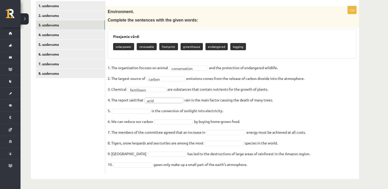
click at [132, 104] on fieldset "**********" at bounding box center [232, 118] width 249 height 108
click at [132, 107] on fieldset "**********" at bounding box center [232, 118] width 249 height 108
click at [168, 124] on fieldset "**********" at bounding box center [232, 118] width 249 height 108
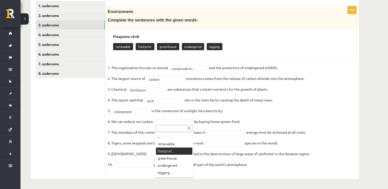
drag, startPoint x: 178, startPoint y: 152, endPoint x: 198, endPoint y: 128, distance: 31.1
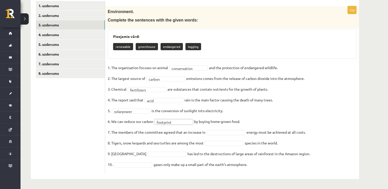
click at [232, 135] on fieldset "**********" at bounding box center [232, 118] width 249 height 108
drag, startPoint x: 218, startPoint y: 133, endPoint x: 218, endPoint y: 136, distance: 3.6
drag, startPoint x: 223, startPoint y: 157, endPoint x: 234, endPoint y: 133, distance: 26.7
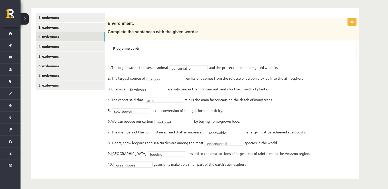
scroll to position [79, 0]
click at [84, 46] on link "4. uzdevums" at bounding box center [70, 46] width 69 height 9
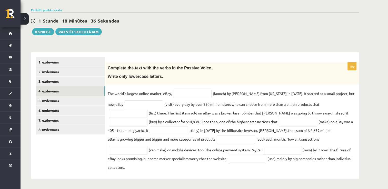
scroll to position [35, 0]
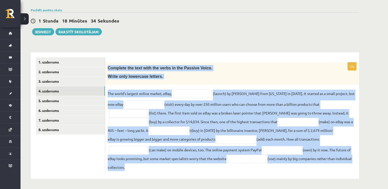
drag, startPoint x: 107, startPoint y: 67, endPoint x: 377, endPoint y: 167, distance: 288.2
click at [377, 167] on div "Angļu valoda 1. ieskaite 10.b2 klase , Felicita Rimeika (10.b2 klase) Parādīt p…" at bounding box center [204, 87] width 367 height 204
copy div "Complete the text with the verbs in the Passive Voice. Write only lowercase let…"
drag, startPoint x: 232, startPoint y: 58, endPoint x: 200, endPoint y: 92, distance: 46.8
click at [232, 58] on form "10p Complete the text with the verbs in the Passive Voice. Write only lowercase…" at bounding box center [232, 115] width 244 height 116
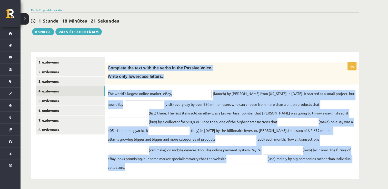
click at [189, 97] on input "text" at bounding box center [192, 94] width 38 height 9
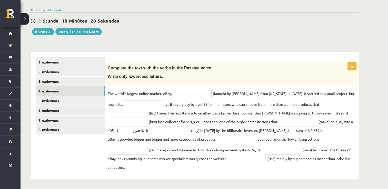
paste input "**********"
type input "**********"
click at [135, 108] on input "text" at bounding box center [144, 105] width 38 height 9
paste input "**********"
type input "**********"
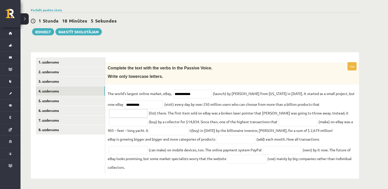
click at [147, 109] on input "text" at bounding box center [128, 113] width 38 height 9
paste input "**********"
type input "**********"
click at [279, 122] on input "text" at bounding box center [298, 122] width 38 height 9
paste input "*********"
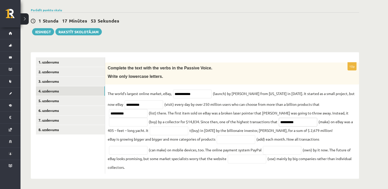
drag, startPoint x: 255, startPoint y: 124, endPoint x: 192, endPoint y: 126, distance: 63.4
click at [192, 126] on fieldset "**********" at bounding box center [232, 131] width 249 height 82
type input "*"
click at [147, 118] on input "text" at bounding box center [128, 122] width 38 height 9
paste input "**********"
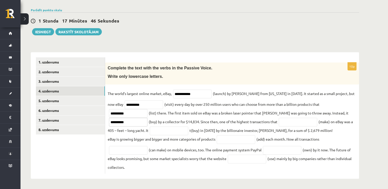
type input "**********"
click at [236, 127] on fieldset "**********" at bounding box center [232, 131] width 249 height 82
click at [279, 118] on input "text" at bounding box center [298, 122] width 38 height 9
paste input "**********"
type input "**********"
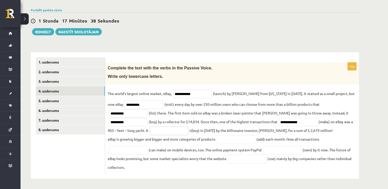
click at [150, 133] on input "text" at bounding box center [169, 131] width 38 height 9
click at [231, 141] on input "text" at bounding box center [236, 139] width 38 height 9
click at [150, 133] on input "text" at bounding box center [169, 131] width 38 height 9
paste input "**********"
type input "**********"
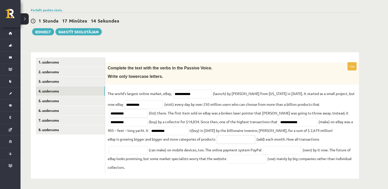
click at [242, 141] on input "text" at bounding box center [236, 139] width 38 height 9
paste input "********"
type input "*********"
drag, startPoint x: 114, startPoint y: 148, endPoint x: 119, endPoint y: 148, distance: 5.4
click at [118, 148] on input "text" at bounding box center [128, 150] width 38 height 9
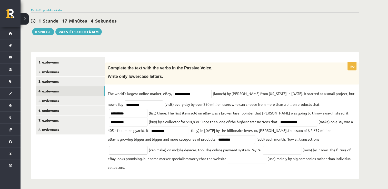
paste input "**********"
type input "**********"
drag, startPoint x: 295, startPoint y: 151, endPoint x: 315, endPoint y: 76, distance: 77.2
click at [295, 151] on input "text" at bounding box center [282, 150] width 38 height 9
paste input "*******"
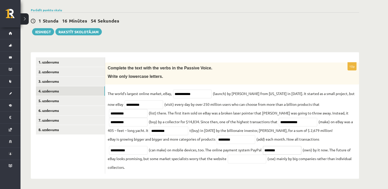
type input "********"
drag, startPoint x: 237, startPoint y: 159, endPoint x: 241, endPoint y: 157, distance: 3.9
click at [237, 159] on input "text" at bounding box center [247, 159] width 38 height 9
paste input "******"
type input "*******"
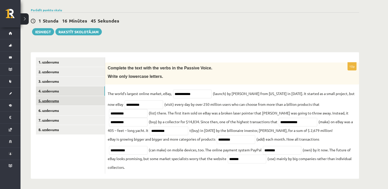
click at [84, 99] on link "5. uzdevums" at bounding box center [70, 100] width 69 height 9
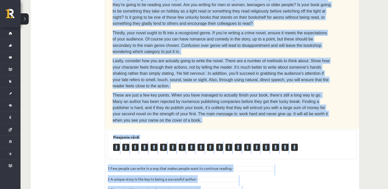
scroll to position [271, 0]
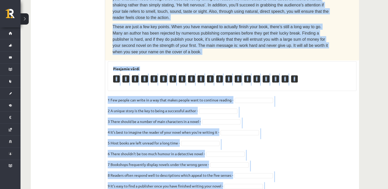
drag, startPoint x: 111, startPoint y: 69, endPoint x: 309, endPoint y: 161, distance: 218.2
click at [309, 161] on div "10p Read the text. Are the sentences true (T) or false (F)? How to write a best…" at bounding box center [232, 16] width 254 height 380
copy div "Read the text. Are the sentences true (T) or false (F)? How to write a best-sel…"
click at [254, 96] on fieldset "1 Few people can write in a way that makes people want to continue reading - 2 …" at bounding box center [232, 150] width 249 height 108
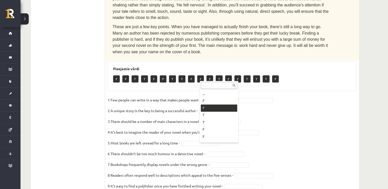
drag, startPoint x: 212, startPoint y: 106, endPoint x: 213, endPoint y: 102, distance: 4.2
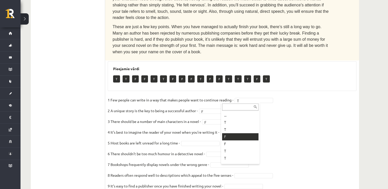
drag, startPoint x: 235, startPoint y: 136, endPoint x: 273, endPoint y: 71, distance: 74.8
drag, startPoint x: 206, startPoint y: 103, endPoint x: 208, endPoint y: 111, distance: 8.5
click at [207, 109] on fieldset "1 Few people can write in a way that makes people want to continue reading - T …" at bounding box center [232, 150] width 249 height 108
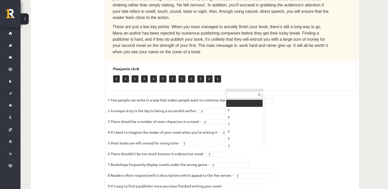
scroll to position [6, 0]
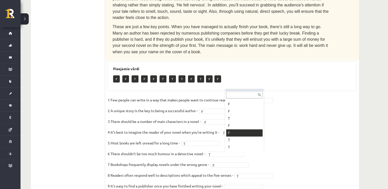
drag, startPoint x: 235, startPoint y: 132, endPoint x: 294, endPoint y: 6, distance: 139.0
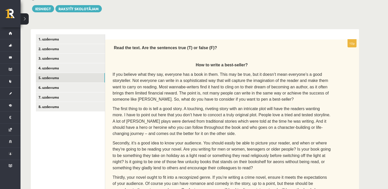
scroll to position [40, 0]
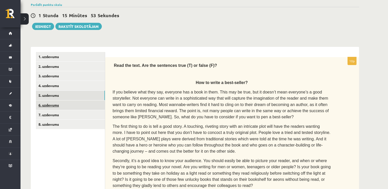
click at [77, 108] on link "6. uzdevums" at bounding box center [70, 105] width 69 height 9
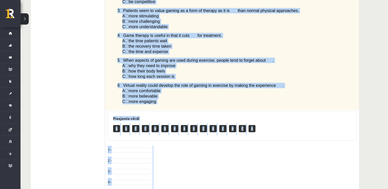
scroll to position [377, 0]
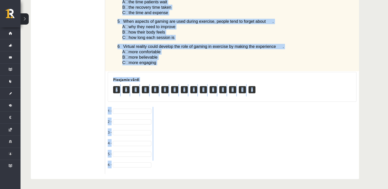
drag, startPoint x: 113, startPoint y: 60, endPoint x: 238, endPoint y: 202, distance: 188.6
copy div "Read the article about gaming and choose the correct answer for each question. …"
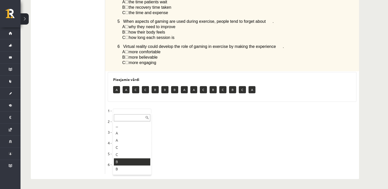
drag, startPoint x: 127, startPoint y: 162, endPoint x: 129, endPoint y: 154, distance: 7.5
drag, startPoint x: 131, startPoint y: 118, endPoint x: 134, endPoint y: 126, distance: 8.4
click at [131, 119] on fieldset "1 - B * 2 - 3 - 4 - 5 - 6 -" at bounding box center [232, 139] width 249 height 65
drag, startPoint x: 134, startPoint y: 116, endPoint x: 135, endPoint y: 119, distance: 3.2
click at [135, 118] on fieldset "1 - B * 2 - 3 - 4 - 5 - 6 -" at bounding box center [232, 139] width 249 height 65
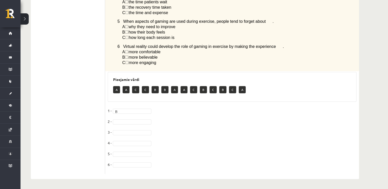
drag, startPoint x: 135, startPoint y: 119, endPoint x: 136, endPoint y: 121, distance: 2.8
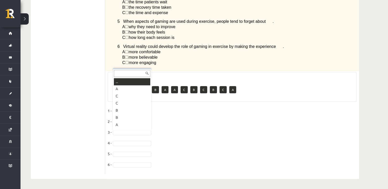
scroll to position [6, 0]
drag, startPoint x: 126, startPoint y: 117, endPoint x: 126, endPoint y: 120, distance: 2.8
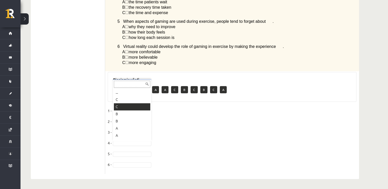
drag, startPoint x: 126, startPoint y: 109, endPoint x: 134, endPoint y: 101, distance: 11.6
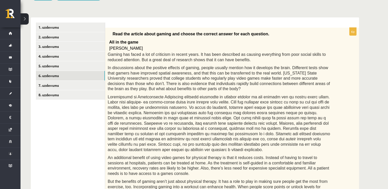
scroll to position [18, 0]
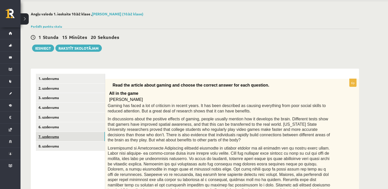
click at [66, 134] on link "7. uzdevums" at bounding box center [70, 136] width 69 height 9
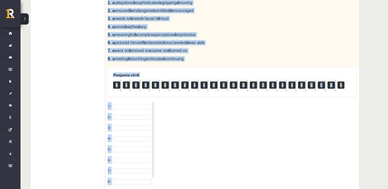
scroll to position [219, 0]
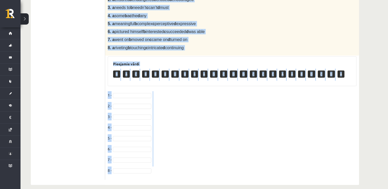
drag, startPoint x: 113, startPoint y: 85, endPoint x: 230, endPoint y: 202, distance: 165.7
copy div "Complete the text with the correct words (a–d). Reading by touch Over 200 years…"
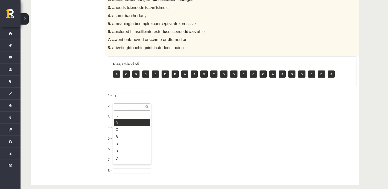
drag, startPoint x: 132, startPoint y: 123, endPoint x: 132, endPoint y: 118, distance: 4.6
drag, startPoint x: 130, startPoint y: 112, endPoint x: 129, endPoint y: 115, distance: 2.9
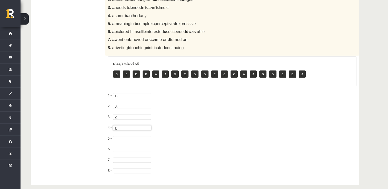
click at [131, 130] on fieldset "1 - B * 2 - A * 3 - C * 4 - B * 5 - 6 - 7 - 8 -" at bounding box center [232, 134] width 249 height 86
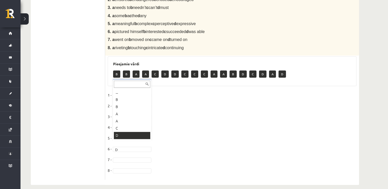
scroll to position [6, 0]
drag, startPoint x: 125, startPoint y: 145, endPoint x: 125, endPoint y: 143, distance: 2.8
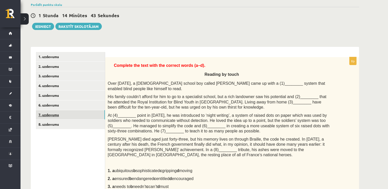
scroll to position [40, 0]
click at [51, 121] on link "8. uzdevums" at bounding box center [70, 124] width 69 height 9
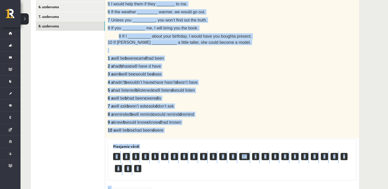
scroll to position [260, 0]
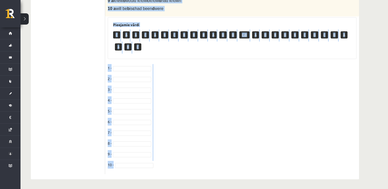
drag, startPoint x: 107, startPoint y: 61, endPoint x: 232, endPoint y: 202, distance: 189.1
copy div "Choose the correct answer in the sentences with Conditionals Structures. 1 I wo…"
drag, startPoint x: 120, startPoint y: 65, endPoint x: 123, endPoint y: 68, distance: 4.5
click at [120, 65] on fieldset "1 - 2 - 3 - 4 - 5 - 6 - 7 - 8 - 9 - 10 -" at bounding box center [232, 118] width 249 height 108
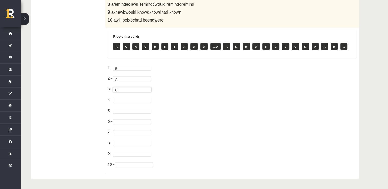
scroll to position [248, 0]
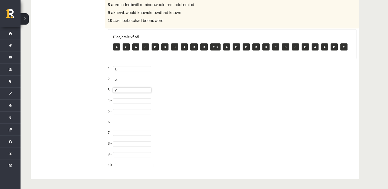
drag, startPoint x: 126, startPoint y: 100, endPoint x: 126, endPoint y: 103, distance: 3.1
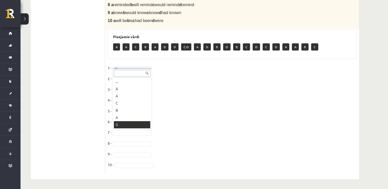
drag, startPoint x: 121, startPoint y: 127, endPoint x: 213, endPoint y: 67, distance: 109.2
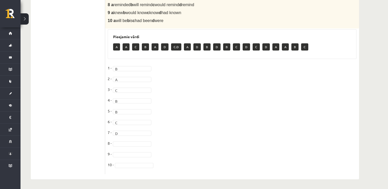
drag, startPoint x: 123, startPoint y: 140, endPoint x: 122, endPoint y: 143, distance: 2.9
click at [122, 142] on fieldset "1 - B * 2 - A * 3 - C * 4 - B * 5 - B * 6 - C * 7 - D * 8 - 9 - 10 -" at bounding box center [232, 118] width 249 height 108
click at [124, 158] on fieldset "1 - B * 2 - A * 3 - C * 4 - B * 5 - B * 6 - C * 7 - D * 8 - A * 9 - 10 -" at bounding box center [232, 118] width 249 height 108
drag, startPoint x: 125, startPoint y: 153, endPoint x: 126, endPoint y: 141, distance: 12.4
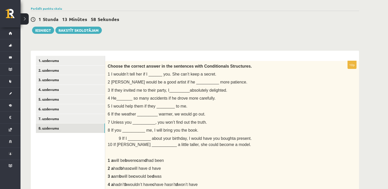
scroll to position [0, 0]
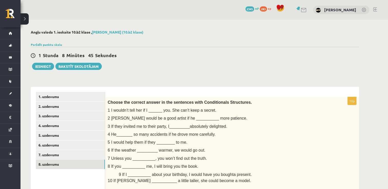
click at [137, 173] on span "9 If I __________ about your birthday, I would have you bought" at bounding box center [176, 175] width 115 height 4
click at [45, 67] on button "Iesniegt" at bounding box center [43, 66] width 22 height 7
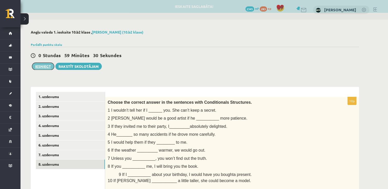
click at [40, 67] on button "Iesniegt" at bounding box center [43, 66] width 22 height 7
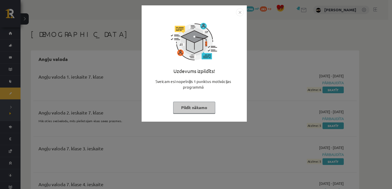
click at [198, 104] on button "Pildīt nākamo" at bounding box center [194, 108] width 42 height 12
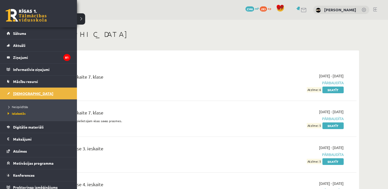
click at [12, 95] on link "[DEMOGRAPHIC_DATA]" at bounding box center [39, 94] width 64 height 12
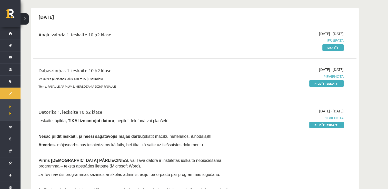
scroll to position [51, 0]
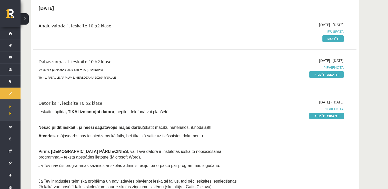
drag, startPoint x: 325, startPoint y: 77, endPoint x: 221, endPoint y: 23, distance: 117.8
click at [325, 76] on link "Pildīt ieskaiti" at bounding box center [326, 74] width 34 height 7
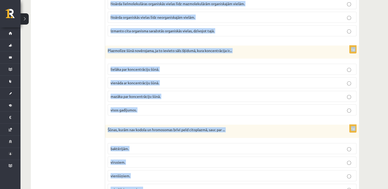
scroll to position [1522, 0]
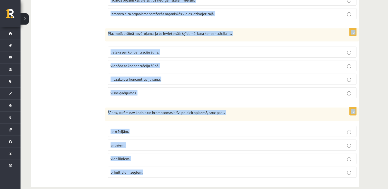
drag, startPoint x: 108, startPoint y: 57, endPoint x: 251, endPoint y: 171, distance: 182.4
copy form "Atbildi uz jautājumiem, izvēloties pareizo atbildi! Katram jautājumam ir tikai …"
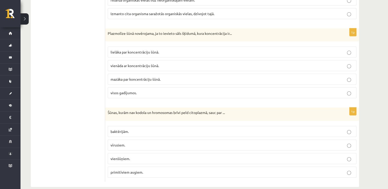
click at [125, 129] on span "baktērijām." at bounding box center [120, 131] width 18 height 5
click at [144, 49] on label "lielāka par koncentrāciju šūnā." at bounding box center [232, 52] width 249 height 11
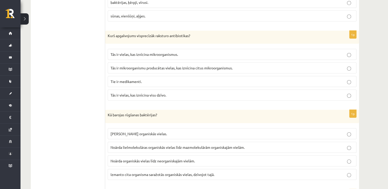
scroll to position [1342, 0]
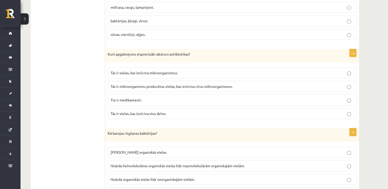
click at [143, 164] on span "Noārda lielmolekulāras organiskās vielas līdz mazmolekulārām organiskajām vielā…" at bounding box center [178, 166] width 134 height 5
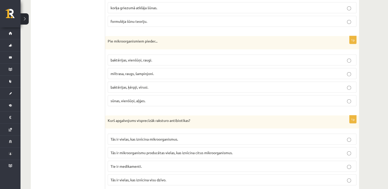
scroll to position [1265, 0]
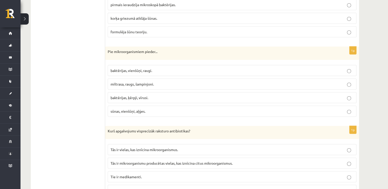
click at [232, 161] on span "Tās ir mikroorganismu producētas vielas, kas iznīcina citus mikroorganismus." at bounding box center [172, 163] width 122 height 5
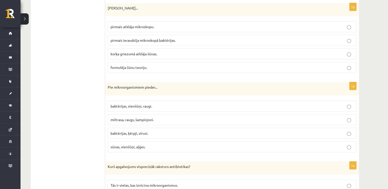
scroll to position [1214, 0]
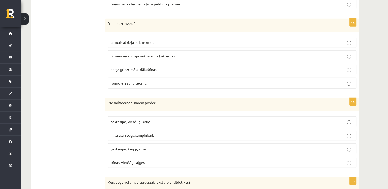
click at [136, 119] on span "baktērijas, vienšūņi, raugi." at bounding box center [132, 121] width 42 height 5
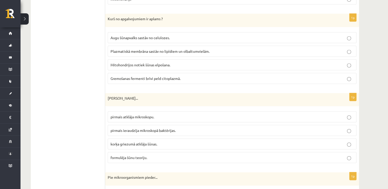
scroll to position [1137, 0]
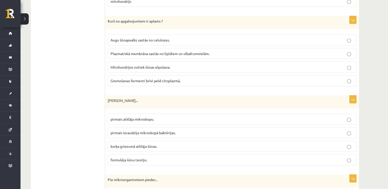
click at [144, 144] on label "korķa griezumā atklāja šūnas." at bounding box center [232, 146] width 249 height 11
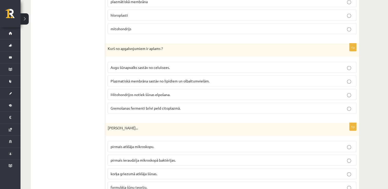
scroll to position [1060, 0]
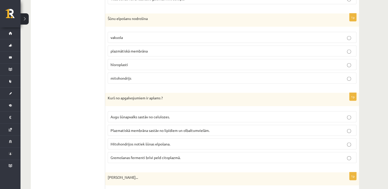
click at [145, 155] on span "Gremošanas fermenti brīvi peld citoplazmā." at bounding box center [146, 157] width 70 height 5
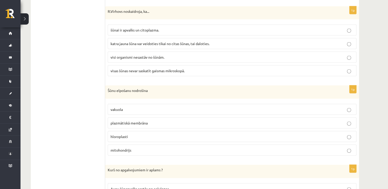
scroll to position [958, 0]
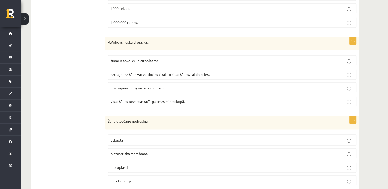
click at [135, 178] on p "mitohondrijs" at bounding box center [232, 180] width 243 height 5
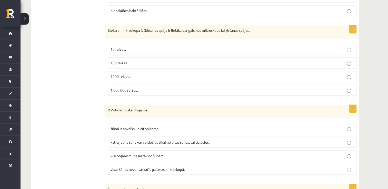
scroll to position [881, 0]
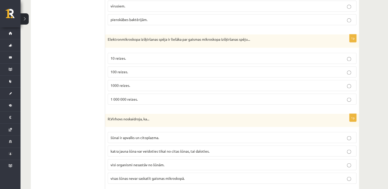
click at [158, 141] on fieldset "šūnai ir apvalks un citoplazma. katra jauna šūna var veidoties tikai no citas š…" at bounding box center [232, 157] width 249 height 56
click at [160, 146] on label "katra jauna šūna var veidoties tikai no citas šūnas, tai daloties." at bounding box center [232, 151] width 249 height 11
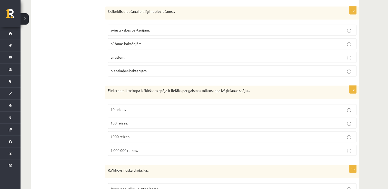
click at [146, 134] on p "1000 reizes." at bounding box center [232, 136] width 243 height 5
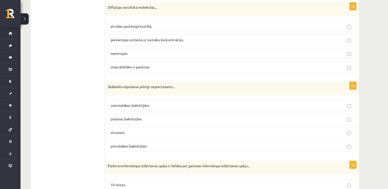
scroll to position [753, 0]
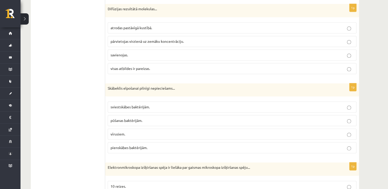
click at [143, 132] on p "vīrusiem." at bounding box center [232, 134] width 243 height 5
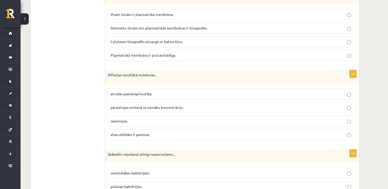
scroll to position [676, 0]
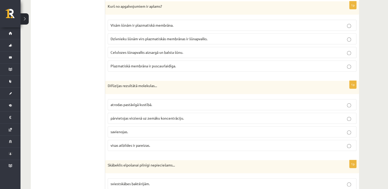
click at [161, 143] on p "visas atbildes ir pareizas." at bounding box center [232, 145] width 243 height 5
click at [135, 34] on label "Dzīvnieku šūnām virs plazmatiskās membrānas ir šūnapvalks." at bounding box center [232, 38] width 249 height 11
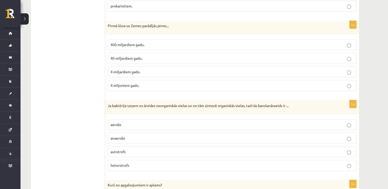
scroll to position [496, 0]
click at [133, 136] on p "anaerobs" at bounding box center [232, 138] width 243 height 5
click at [142, 67] on label "4 miljardiem gadu." at bounding box center [232, 72] width 249 height 11
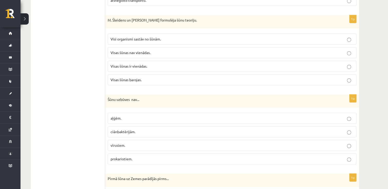
scroll to position [342, 0]
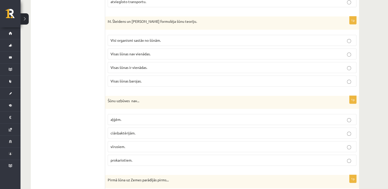
click at [123, 145] on span "vīrusiem." at bounding box center [118, 146] width 15 height 5
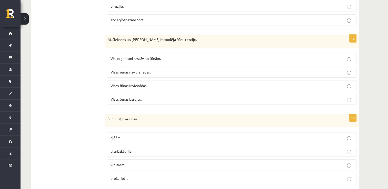
scroll to position [265, 0]
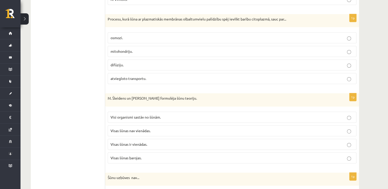
click at [152, 112] on label "Visi organismi sastāv no šūnām." at bounding box center [232, 117] width 249 height 11
click at [129, 74] on label "atviegloto transportu." at bounding box center [232, 78] width 249 height 11
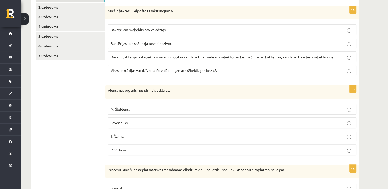
scroll to position [112, 0]
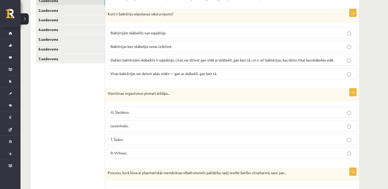
drag, startPoint x: 133, startPoint y: 127, endPoint x: 289, endPoint y: 1, distance: 200.3
click at [133, 125] on p "Levenhuks." at bounding box center [232, 125] width 243 height 5
click at [165, 62] on span "Dažām baktērijām skābeklis ir vajadzīgs, citas var dzīvot gan vidē ar skābekli,…" at bounding box center [223, 60] width 224 height 5
click at [91, 13] on link "2.uzdevums" at bounding box center [70, 10] width 69 height 9
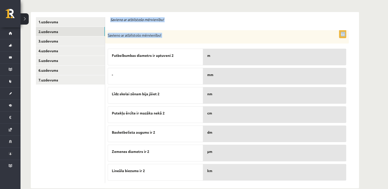
scroll to position [99, 0]
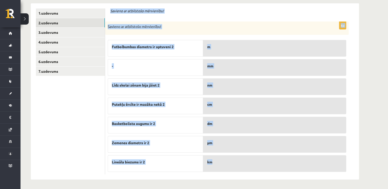
drag, startPoint x: 110, startPoint y: 62, endPoint x: 251, endPoint y: 166, distance: 175.5
click at [251, 166] on div "Savieno ar atbilstošo mērvienību! 6p Savieno ar atbilstošo mērvienību! Futbolbu…" at bounding box center [232, 91] width 254 height 176
copy form "Savieno ar atbilstošo mērvienību! 6p Savieno ar atbilstošo mērvienību! Futbolbu…"
click at [229, 24] on p "Savieno ar atbilstošo mērvienību!" at bounding box center [214, 26] width 213 height 5
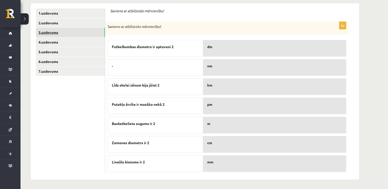
click at [76, 31] on link "3.uzdevums" at bounding box center [70, 32] width 69 height 9
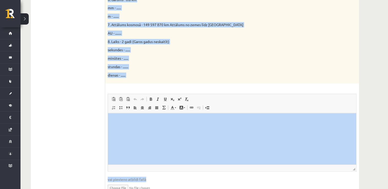
scroll to position [310, 0]
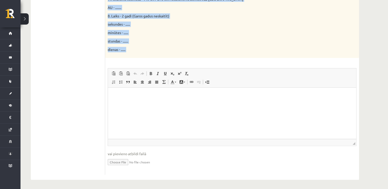
drag, startPoint x: 111, startPoint y: 10, endPoint x: 193, endPoint y: 63, distance: 97.8
copy form "Parādi aprēķina gaitu! 16p Doti fizikālie lielumi un to mērvienības. Pārveido m…"
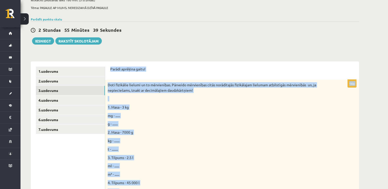
scroll to position [28, 0]
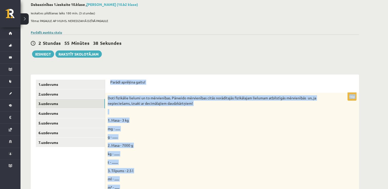
click at [55, 32] on link "Parādīt punktu skalu" at bounding box center [46, 32] width 31 height 4
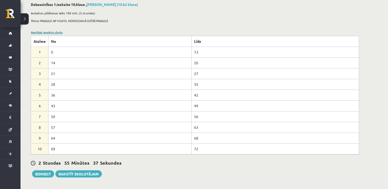
click at [55, 32] on link "Noslēpt punktu skalu" at bounding box center [47, 32] width 32 height 4
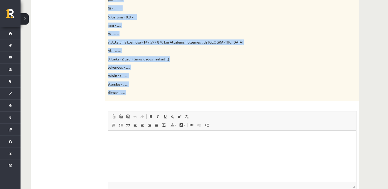
scroll to position [310, 0]
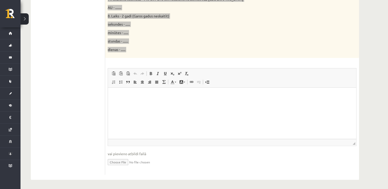
click at [155, 103] on html at bounding box center [232, 95] width 248 height 16
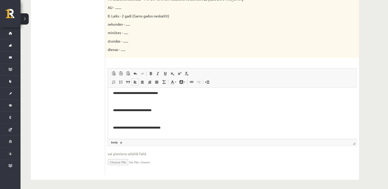
scroll to position [0, 0]
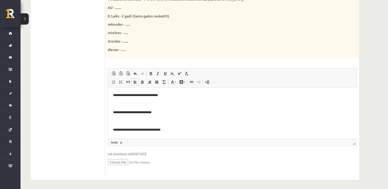
click at [129, 108] on body "**********" at bounding box center [232, 156] width 238 height 126
click at [125, 102] on p "Bagātinātā teksta redaktors, wiswyg-editor-user-answer-47024978664740" at bounding box center [232, 103] width 238 height 5
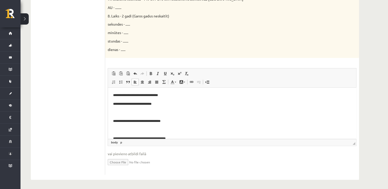
click at [119, 117] on body "**********" at bounding box center [232, 152] width 238 height 118
click at [122, 110] on p "Bagātinātā teksta redaktors, wiswyg-editor-user-answer-47024978664740" at bounding box center [232, 112] width 238 height 5
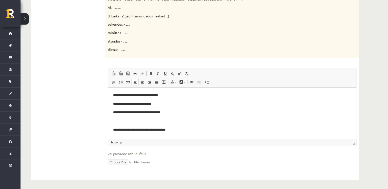
click at [122, 118] on body "**********" at bounding box center [232, 147] width 238 height 109
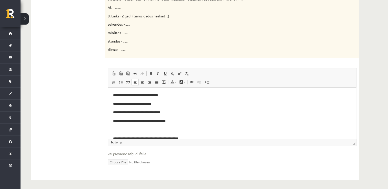
click at [123, 127] on body "**********" at bounding box center [232, 143] width 238 height 101
click at [122, 134] on body "**********" at bounding box center [232, 139] width 238 height 92
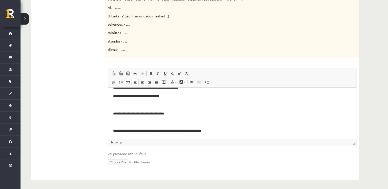
click at [127, 107] on p "Bagātinātā teksta redaktors, wiswyg-editor-user-answer-47024978664740" at bounding box center [232, 104] width 238 height 5
click at [123, 119] on body "**********" at bounding box center [232, 96] width 238 height 74
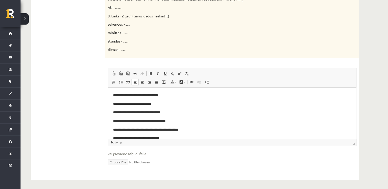
click at [113, 95] on p "**********" at bounding box center [230, 95] width 234 height 5
click at [112, 101] on html "**********" at bounding box center [232, 125] width 248 height 76
click at [110, 121] on html "**********" at bounding box center [232, 125] width 248 height 76
click at [109, 125] on html "**********" at bounding box center [232, 125] width 248 height 76
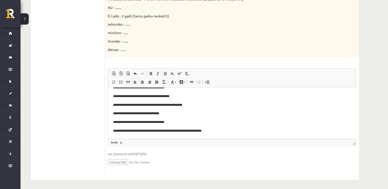
click at [110, 121] on html "**********" at bounding box center [232, 101] width 248 height 76
click at [112, 113] on html "**********" at bounding box center [232, 101] width 248 height 76
click at [112, 122] on html "**********" at bounding box center [232, 101] width 248 height 76
click at [111, 130] on html "**********" at bounding box center [232, 101] width 248 height 76
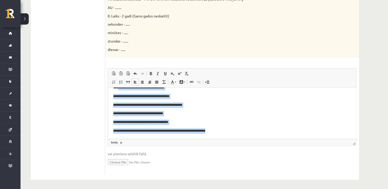
scroll to position [0, 0]
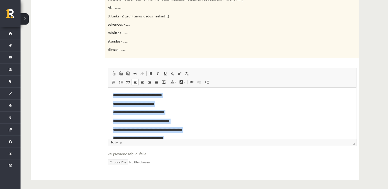
drag, startPoint x: 229, startPoint y: 127, endPoint x: 106, endPoint y: 82, distance: 131.2
click at [108, 87] on html "**********" at bounding box center [232, 125] width 248 height 76
click at [153, 72] on span at bounding box center [151, 74] width 4 height 4
click at [206, 114] on p "**********" at bounding box center [230, 112] width 234 height 5
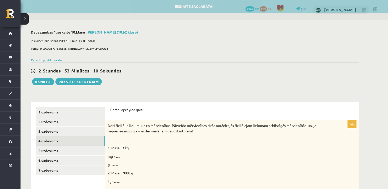
click at [86, 142] on link "4.uzdevums" at bounding box center [70, 140] width 69 height 9
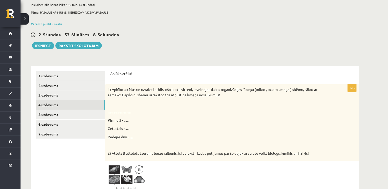
scroll to position [103, 0]
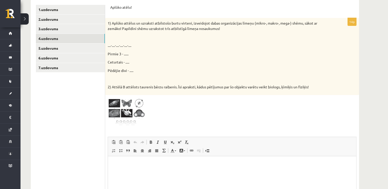
click at [123, 114] on span at bounding box center [127, 110] width 8 height 8
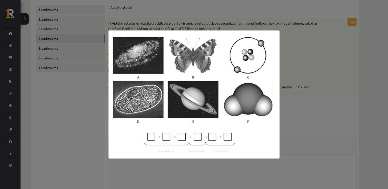
click at [294, 106] on div at bounding box center [194, 94] width 388 height 189
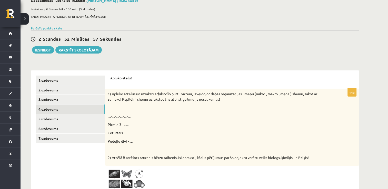
scroll to position [26, 0]
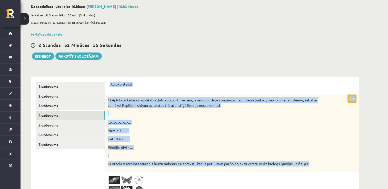
drag, startPoint x: 110, startPoint y: 81, endPoint x: 382, endPoint y: 160, distance: 282.9
click at [382, 160] on div "Dabaszinības 1.ieskaite 10.klase , Felicita Rimeika (10.b2 klase) Ieskaites pil…" at bounding box center [204, 165] width 367 height 342
copy form "Aplūko atēlu! 14p 1) Aplūko attēlus un uzraksti atbilstošo burtu virteni, izvei…"
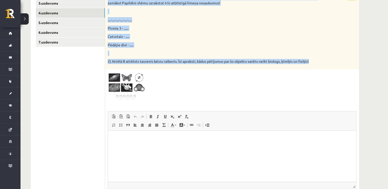
scroll to position [127, 0]
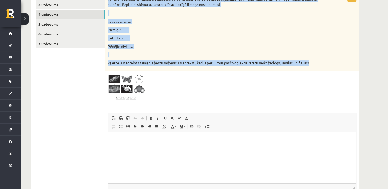
drag, startPoint x: 357, startPoint y: 48, endPoint x: 359, endPoint y: 45, distance: 3.1
click at [357, 47] on div "1) Aplūko attēlus un uzraksti atbilstošo burtu virteni, izveidojot dabas organi…" at bounding box center [232, 32] width 254 height 77
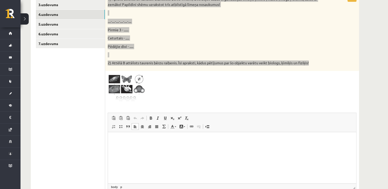
drag, startPoint x: 327, startPoint y: 159, endPoint x: 317, endPoint y: 136, distance: 25.7
click at [327, 148] on html at bounding box center [232, 140] width 248 height 16
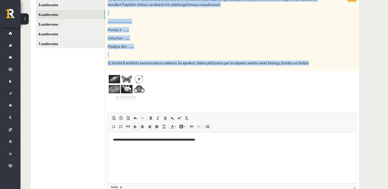
click at [129, 89] on span at bounding box center [127, 86] width 8 height 8
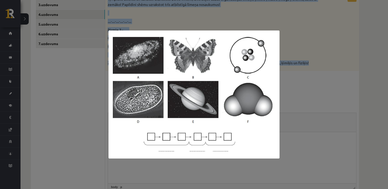
scroll to position [126, 0]
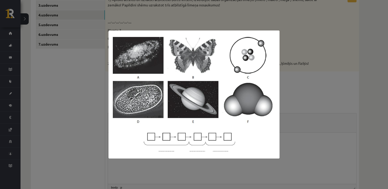
drag, startPoint x: 309, startPoint y: 112, endPoint x: 276, endPoint y: 145, distance: 45.9
click at [309, 113] on div at bounding box center [194, 94] width 388 height 189
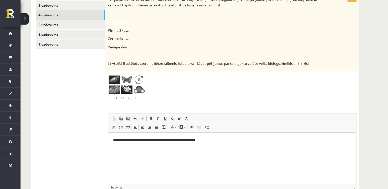
scroll to position [172, 0]
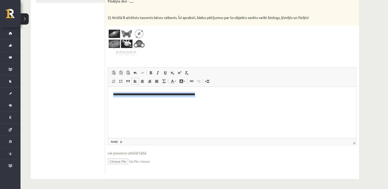
drag, startPoint x: 262, startPoint y: 109, endPoint x: 21, endPoint y: 96, distance: 241.1
click at [108, 96] on html "**********" at bounding box center [232, 95] width 248 height 16
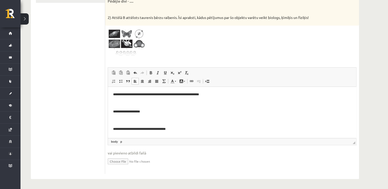
click at [122, 105] on p "Bagātinātā teksta redaktors, wiswyg-editor-user-answer-47024758950360" at bounding box center [232, 103] width 238 height 5
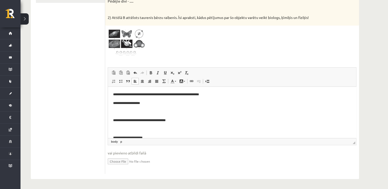
click at [124, 112] on p "Bagātinātā teksta redaktors, wiswyg-editor-user-answer-47024758950360" at bounding box center [232, 111] width 238 height 5
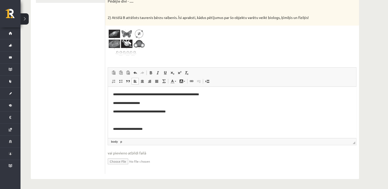
click at [127, 120] on p "Bagātinātā teksta redaktors, wiswyg-editor-user-answer-47024758950360" at bounding box center [232, 120] width 238 height 5
click at [127, 128] on p "Bagātinātā teksta redaktors, wiswyg-editor-user-answer-47024758950360" at bounding box center [232, 128] width 238 height 5
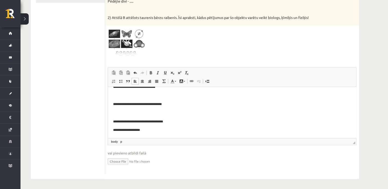
drag, startPoint x: 126, startPoint y: 88, endPoint x: 129, endPoint y: 94, distance: 6.1
click at [127, 90] on p "**********" at bounding box center [230, 86] width 234 height 5
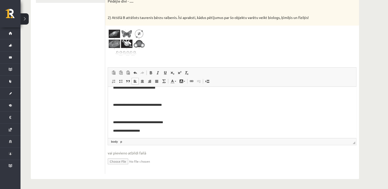
click at [129, 96] on p "Bagātinātā teksta redaktors, wiswyg-editor-user-answer-47024758950360" at bounding box center [232, 96] width 238 height 5
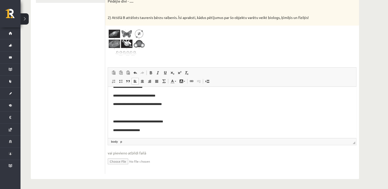
scroll to position [34, 0]
click at [129, 117] on body "**********" at bounding box center [232, 95] width 238 height 74
click at [126, 109] on body "**********" at bounding box center [232, 95] width 238 height 74
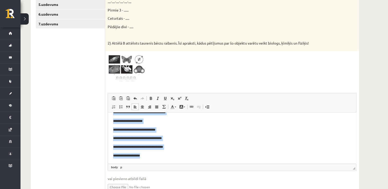
scroll to position [172, 0]
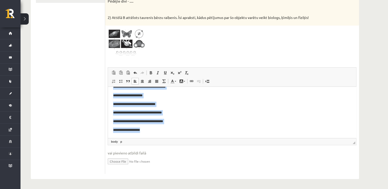
drag, startPoint x: 110, startPoint y: 91, endPoint x: 318, endPoint y: 241, distance: 256.8
click at [241, 138] on html "**********" at bounding box center [232, 100] width 248 height 76
drag, startPoint x: 148, startPoint y: 70, endPoint x: 157, endPoint y: 76, distance: 10.4
click at [149, 71] on link "Treknraksts Klaviatūras saīsne vadīšanas taustiņš+B" at bounding box center [150, 72] width 7 height 7
click at [232, 133] on html "**********" at bounding box center [232, 100] width 248 height 76
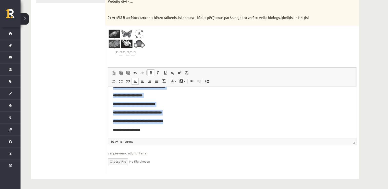
click at [208, 126] on body "**********" at bounding box center [232, 100] width 238 height 66
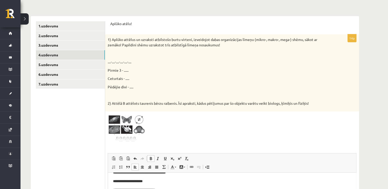
scroll to position [69, 0]
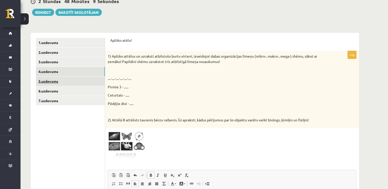
click at [92, 82] on link "5.uzdevums" at bounding box center [70, 81] width 69 height 9
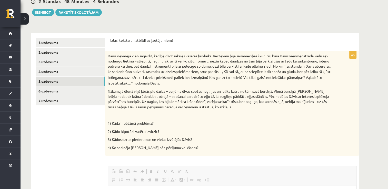
scroll to position [0, 0]
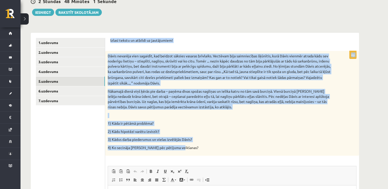
drag, startPoint x: 110, startPoint y: 38, endPoint x: 231, endPoint y: 149, distance: 163.7
click at [231, 149] on form "Izlasi tekstu un atbildi uz jautājumiem! 4p Dāvis nevarēja vien sagaidīt, kad b…" at bounding box center [232, 155] width 244 height 235
copy form "Izlasi tekstu un atbildi uz jautājumiem! 4p Dāvis nevarēja vien sagaidīt, kad b…"
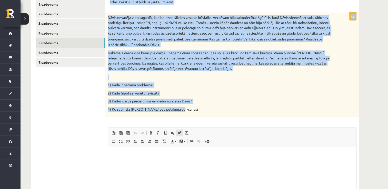
scroll to position [168, 0]
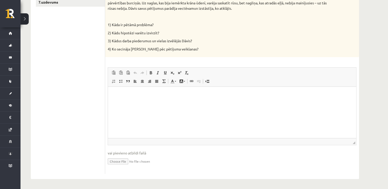
drag, startPoint x: 25, startPoint y: 33, endPoint x: 51, endPoint y: 39, distance: 26.5
click at [31, 34] on div "Dabaszinības 1.ieskaite 10.klase , Felicita Rimeika (10.b2 klase) Ieskaites pil…" at bounding box center [195, 21] width 349 height 338
click at [164, 103] on html at bounding box center [232, 95] width 248 height 16
paste body "Bagātinātā teksta redaktors, wiswyg-editor-user-answer-47024751147720"
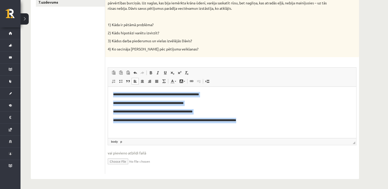
drag, startPoint x: 275, startPoint y: 126, endPoint x: 23, endPoint y: 75, distance: 257.2
click at [108, 87] on html "**********" at bounding box center [232, 108] width 248 height 42
drag, startPoint x: 151, startPoint y: 71, endPoint x: 259, endPoint y: 79, distance: 108.3
click at [151, 70] on link "Treknraksts Klaviatūras saīsne vadīšanas taustiņš+B" at bounding box center [150, 72] width 7 height 7
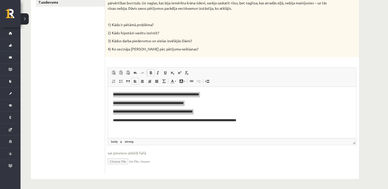
click at [265, 44] on div "Dāvis nevarēja vien sagaidīt, kad beidzot sāksies vasaras brīvlaiks. Vectēvam b…" at bounding box center [232, 4] width 254 height 105
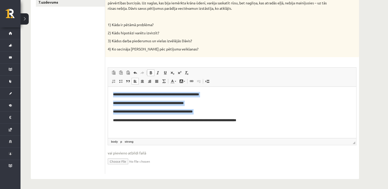
click at [329, 123] on p "**********" at bounding box center [232, 120] width 238 height 5
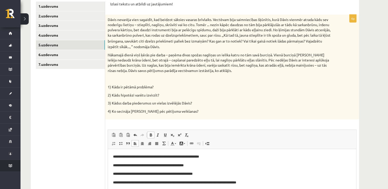
scroll to position [40, 0]
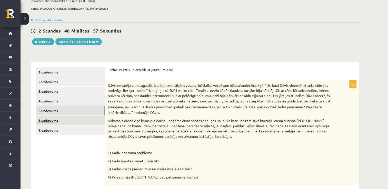
click at [86, 123] on link "6.uzdevums" at bounding box center [70, 120] width 69 height 9
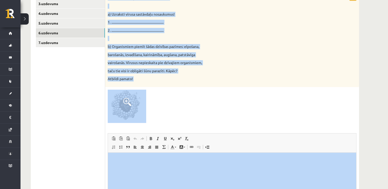
scroll to position [194, 0]
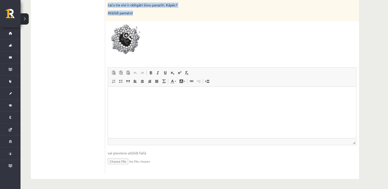
drag, startPoint x: 107, startPoint y: 69, endPoint x: 211, endPoint y: 11, distance: 119.0
click at [211, 11] on div "Aplūko atēlu un atbildi uz jautājumiem! 5p Attēlā parādīta gripas vīrusa strukt…" at bounding box center [232, 44] width 254 height 271
copy form "Aplūko atēlu un atbildi uz jautājumiem! 5p Attēlā parādīta gripas vīrusa strukt…"
click at [129, 53] on img at bounding box center [127, 40] width 38 height 33
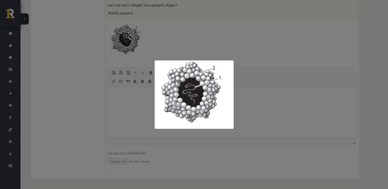
drag, startPoint x: 139, startPoint y: 172, endPoint x: 152, endPoint y: 130, distance: 43.6
click at [141, 169] on div at bounding box center [194, 94] width 388 height 189
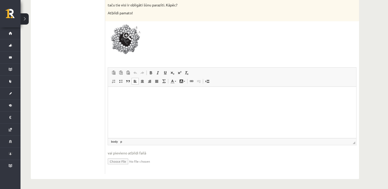
click at [154, 103] on html at bounding box center [232, 95] width 248 height 16
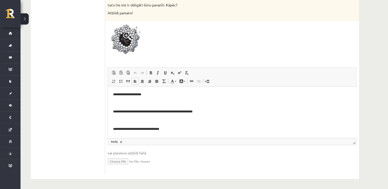
scroll to position [24, 0]
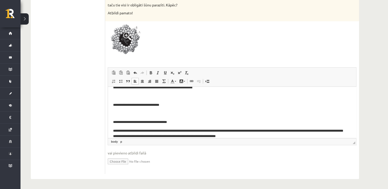
click at [133, 95] on p "Bagātinātā teksta redaktors, wiswyg-editor-user-answer-47024903253540" at bounding box center [232, 96] width 238 height 5
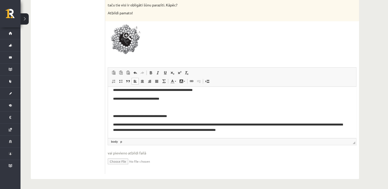
click at [137, 106] on p "Bagātinātā teksta redaktors, wiswyg-editor-user-answer-47024903253540" at bounding box center [232, 107] width 238 height 5
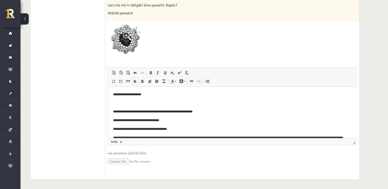
scroll to position [142, 0]
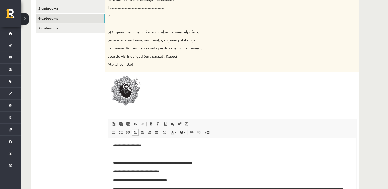
drag, startPoint x: 114, startPoint y: 156, endPoint x: 116, endPoint y: 155, distance: 2.9
click at [114, 156] on p "Bagātinātā teksta redaktors, wiswyg-editor-user-answer-47024903253540" at bounding box center [232, 154] width 238 height 5
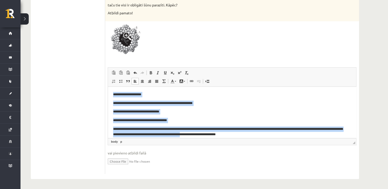
scroll to position [4, 0]
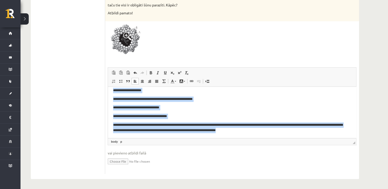
drag, startPoint x: 109, startPoint y: 92, endPoint x: 321, endPoint y: 98, distance: 212.4
click at [354, 116] on html "**********" at bounding box center [232, 110] width 248 height 55
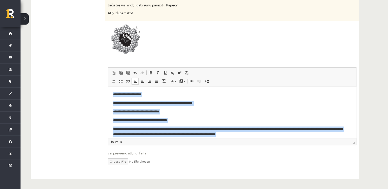
drag, startPoint x: 269, startPoint y: 129, endPoint x: 89, endPoint y: 70, distance: 189.7
click at [108, 87] on html "**********" at bounding box center [232, 114] width 248 height 55
drag, startPoint x: 152, startPoint y: 72, endPoint x: 219, endPoint y: 87, distance: 68.9
click at [152, 72] on span at bounding box center [151, 73] width 4 height 4
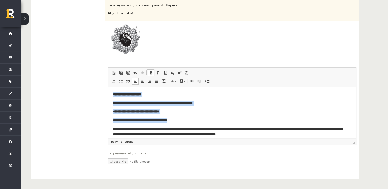
click at [301, 112] on p "**********" at bounding box center [230, 111] width 234 height 5
click at [274, 111] on p "**********" at bounding box center [230, 111] width 234 height 5
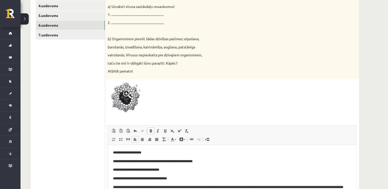
scroll to position [65, 0]
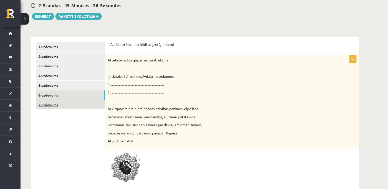
click at [61, 108] on link "7.uzdevums" at bounding box center [70, 104] width 69 height 9
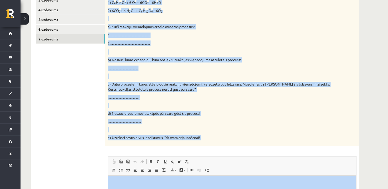
scroll to position [220, 0]
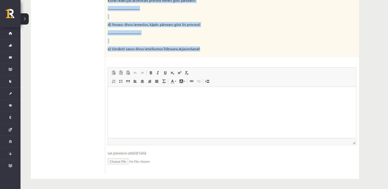
drag, startPoint x: 110, startPoint y: 41, endPoint x: 261, endPoint y: 44, distance: 150.8
click at [261, 44] on div "Pildi uzmanīgi! 7p Reakciju vienādojumos attēlota organisko vielu sintēze un or…" at bounding box center [232, 30] width 254 height 297
copy form "Pildi uzmanīgi! 7p Reakciju vienādojumos attēlota organisko vielu sintēze un or…"
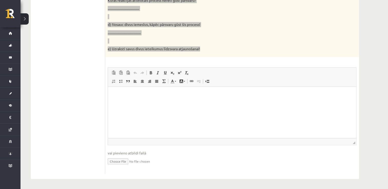
click at [146, 102] on html at bounding box center [232, 95] width 248 height 16
click at [119, 109] on p "**********" at bounding box center [230, 111] width 234 height 5
click at [112, 107] on html "**********" at bounding box center [232, 181] width 248 height 189
click at [116, 103] on p "Bagātinātā teksta redaktors, wiswyg-editor-user-answer-47024964063000" at bounding box center [232, 103] width 238 height 5
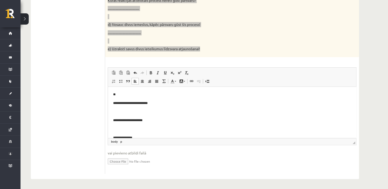
click at [111, 102] on html "**********" at bounding box center [232, 177] width 248 height 180
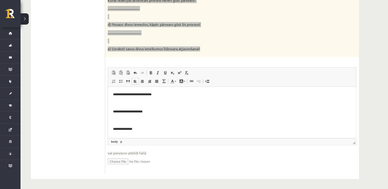
drag, startPoint x: 116, startPoint y: 107, endPoint x: 124, endPoint y: 100, distance: 10.5
click at [117, 106] on body "**********" at bounding box center [232, 172] width 238 height 161
click at [129, 98] on body "**********" at bounding box center [232, 172] width 238 height 161
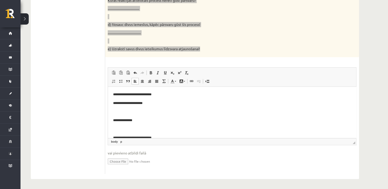
click at [111, 104] on html "**********" at bounding box center [232, 168] width 248 height 163
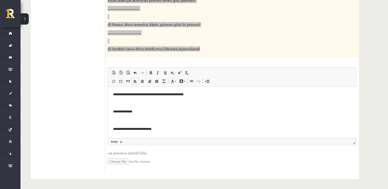
click at [112, 112] on html "**********" at bounding box center [232, 164] width 248 height 154
click at [110, 123] on html "**********" at bounding box center [232, 159] width 248 height 145
click at [109, 129] on html "**********" at bounding box center [232, 155] width 248 height 137
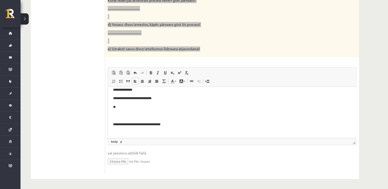
scroll to position [26, 0]
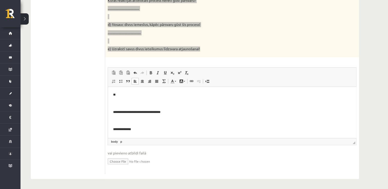
click at [128, 108] on body "**********" at bounding box center [232, 125] width 238 height 118
click at [121, 107] on body "**********" at bounding box center [232, 125] width 238 height 118
click at [119, 104] on p "Bagātinātā teksta redaktors, wiswyg-editor-user-answer-47024964063000" at bounding box center [232, 103] width 238 height 5
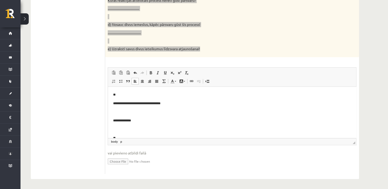
click at [109, 105] on html "**********" at bounding box center [232, 120] width 248 height 119
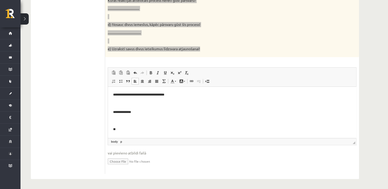
click at [110, 110] on html "**********" at bounding box center [232, 116] width 248 height 111
click at [118, 93] on p "**********" at bounding box center [230, 94] width 234 height 5
click at [116, 93] on p "**********" at bounding box center [230, 94] width 234 height 5
click at [111, 106] on html "**********" at bounding box center [232, 112] width 248 height 102
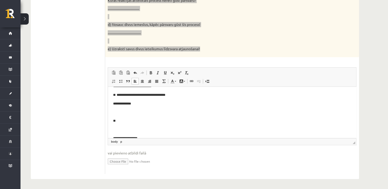
click at [111, 120] on html "**********" at bounding box center [232, 112] width 248 height 102
click at [122, 126] on body "**********" at bounding box center [232, 107] width 238 height 83
click at [122, 120] on p "Bagātinātā teksta redaktors, wiswyg-editor-user-answer-47024964063000" at bounding box center [232, 120] width 238 height 5
click at [112, 119] on html "**********" at bounding box center [232, 103] width 248 height 85
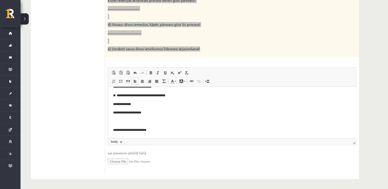
click at [113, 122] on p "Bagātinātā teksta redaktors, wiswyg-editor-user-answer-47024964063000" at bounding box center [232, 121] width 238 height 5
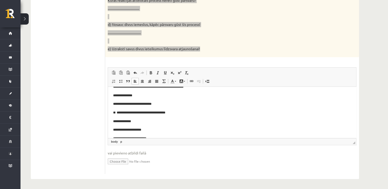
scroll to position [0, 0]
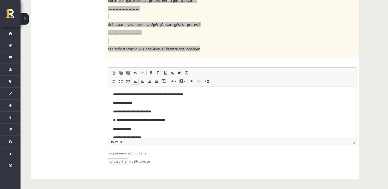
drag, startPoint x: 160, startPoint y: 94, endPoint x: 164, endPoint y: 93, distance: 4.1
click at [161, 94] on p "**********" at bounding box center [230, 94] width 234 height 5
click at [118, 92] on p "**********" at bounding box center [230, 94] width 234 height 5
click at [112, 103] on html "**********" at bounding box center [232, 125] width 248 height 76
click at [117, 121] on p "**********" at bounding box center [230, 120] width 234 height 5
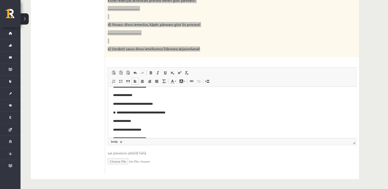
scroll to position [25, 0]
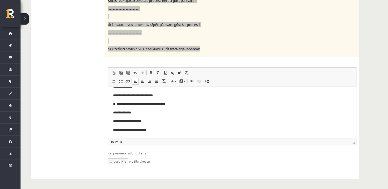
click at [117, 105] on p "**********" at bounding box center [230, 104] width 234 height 5
drag, startPoint x: 115, startPoint y: 113, endPoint x: 243, endPoint y: 241, distance: 181.1
click at [115, 113] on p "**********" at bounding box center [230, 112] width 234 height 5
click at [116, 121] on p "**********" at bounding box center [230, 121] width 234 height 5
click at [112, 128] on html "**********" at bounding box center [232, 100] width 248 height 76
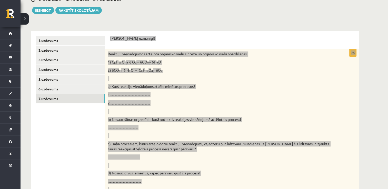
scroll to position [66, 0]
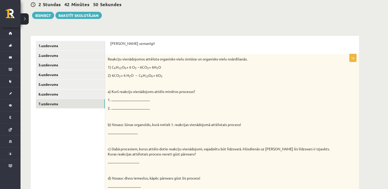
drag, startPoint x: 52, startPoint y: 144, endPoint x: 67, endPoint y: 145, distance: 15.2
click at [52, 145] on ul "1.uzdevums 2.uzdevums 3.uzdevums 4.uzdevums 5.uzdevums 6.uzdevums 7.uzdevums" at bounding box center [70, 184] width 69 height 287
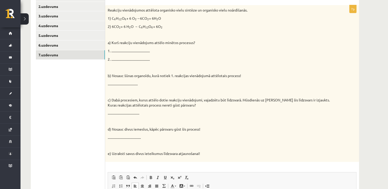
scroll to position [132, 0]
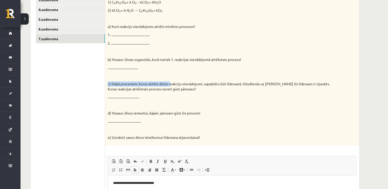
drag, startPoint x: 188, startPoint y: 93, endPoint x: 169, endPoint y: 82, distance: 21.2
click at [169, 82] on div "Reakciju vienādojumos attēlota organisko vielu sintēze un organisko vielu noārd…" at bounding box center [232, 67] width 254 height 157
click at [277, 86] on p "c) Dabā procesiem, kurus attēlo dotie reakciju vienādojumi, vajadzētu būt līdzs…" at bounding box center [219, 87] width 223 height 10
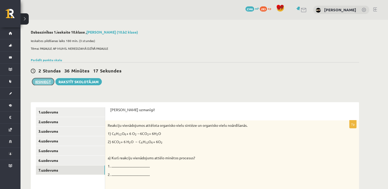
click at [46, 82] on button "Iesniegt" at bounding box center [43, 81] width 22 height 7
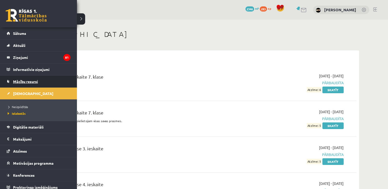
click at [27, 76] on link "Mācību resursi" at bounding box center [39, 82] width 64 height 12
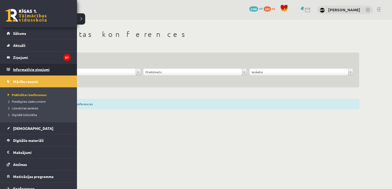
click at [45, 69] on legend "Informatīvie ziņojumi 0" at bounding box center [41, 70] width 57 height 12
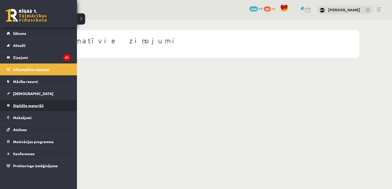
click at [48, 104] on link "Digitālie materiāli" at bounding box center [39, 106] width 64 height 12
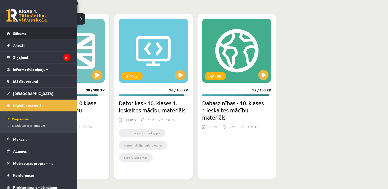
click at [23, 29] on link "Sākums" at bounding box center [39, 33] width 64 height 12
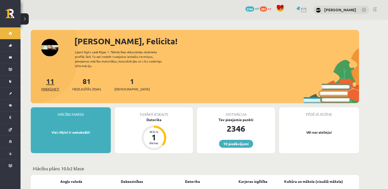
click at [45, 87] on span "Priekšmeti" at bounding box center [50, 89] width 18 height 5
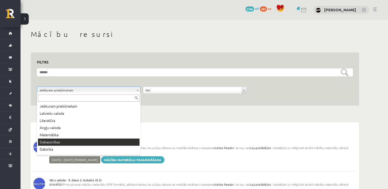
drag, startPoint x: 62, startPoint y: 143, endPoint x: 59, endPoint y: 147, distance: 4.4
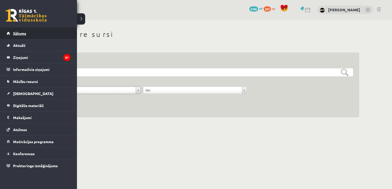
click at [22, 28] on div "0 Dāvanas 2346 mP 283 xp [PERSON_NAME] Sākums Aktuāli Kā mācīties eSKOLĀ Kontak…" at bounding box center [38, 94] width 77 height 189
click at [24, 33] on span "Sākums" at bounding box center [19, 33] width 13 height 5
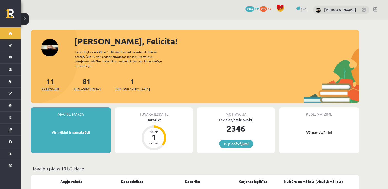
click at [50, 87] on span "Priekšmeti" at bounding box center [50, 89] width 18 height 5
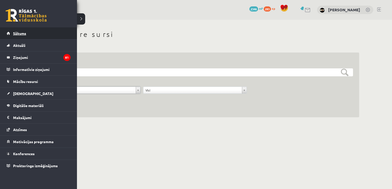
click at [18, 36] on link "Sākums" at bounding box center [39, 33] width 64 height 12
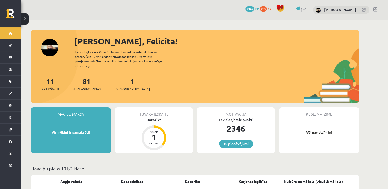
click at [118, 87] on span "[DEMOGRAPHIC_DATA]" at bounding box center [131, 89] width 35 height 5
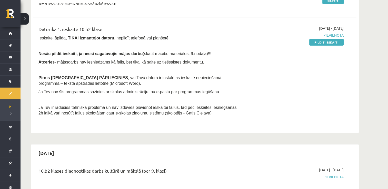
scroll to position [125, 0]
click at [336, 43] on link "Pildīt ieskaiti" at bounding box center [326, 42] width 34 height 7
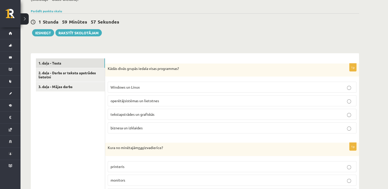
scroll to position [111, 0]
click at [91, 76] on link "2. daļa - Darbs ar teksta apstrādes lietotni" at bounding box center [70, 75] width 69 height 14
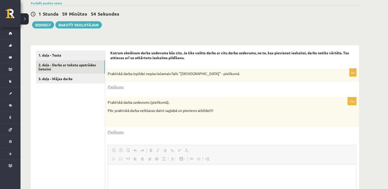
scroll to position [0, 0]
click at [118, 88] on link "Pielikums" at bounding box center [116, 86] width 16 height 5
click at [116, 88] on link "Pielikums" at bounding box center [116, 86] width 16 height 5
click at [119, 130] on link "Pielikums" at bounding box center [116, 131] width 16 height 5
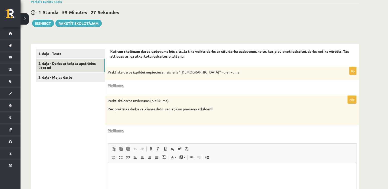
scroll to position [121, 0]
click at [55, 1] on link "Parādīt punktu skalu" at bounding box center [46, 1] width 31 height 4
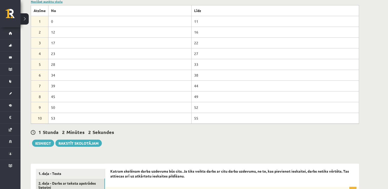
click at [55, 2] on link "Noslēpt punktu skalu" at bounding box center [47, 1] width 32 height 4
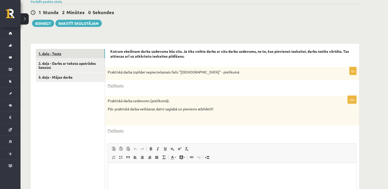
click at [70, 54] on link "1. daļa - Tests" at bounding box center [70, 53] width 69 height 9
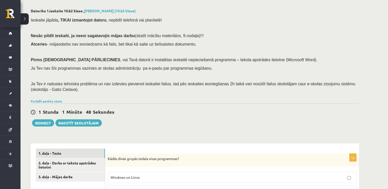
scroll to position [0, 0]
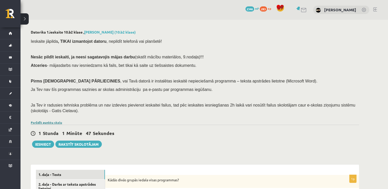
click at [46, 121] on link "Parādīt punktu skalu" at bounding box center [46, 123] width 31 height 4
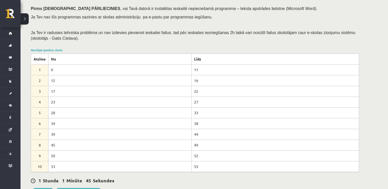
scroll to position [91, 0]
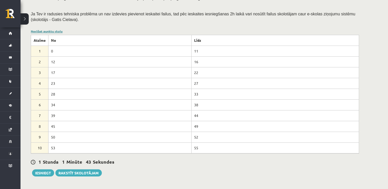
click at [54, 29] on link "Noslēpt punktu skalu" at bounding box center [47, 31] width 32 height 4
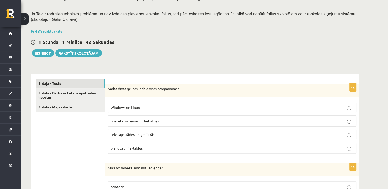
scroll to position [147, 0]
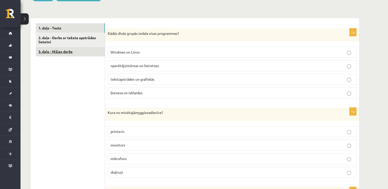
click at [72, 55] on link "3. daļa - Mājas darbs" at bounding box center [70, 51] width 69 height 9
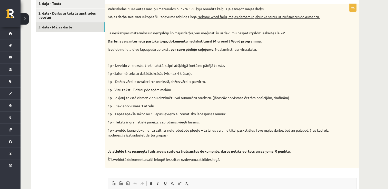
scroll to position [160, 0]
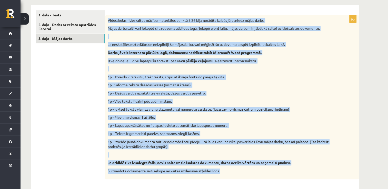
drag, startPoint x: 108, startPoint y: 20, endPoint x: 250, endPoint y: 170, distance: 206.0
click at [250, 170] on div "Vidusskolas 1.ieskaites mācību materiālos punktā 3.26 bija norādīts ka būs jāie…" at bounding box center [232, 97] width 254 height 164
copy div "Loremipsumd 9.sitametco adipis elitseddoe tempor 4.78 inci utlabore et dol magn…"
click at [83, 12] on link "1. daļa - Tests" at bounding box center [70, 14] width 69 height 9
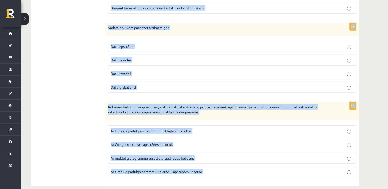
scroll to position [1460, 0]
drag, startPoint x: 107, startPoint y: 18, endPoint x: 393, endPoint y: 194, distance: 335.5
copy form "Lorem ipsum dolors ametco adipi elitseddoe? Tempori ut Labor etdoloremagnaali e…"
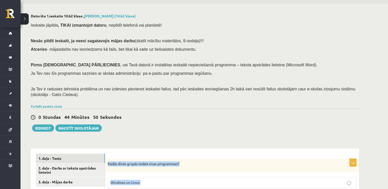
scroll to position [103, 0]
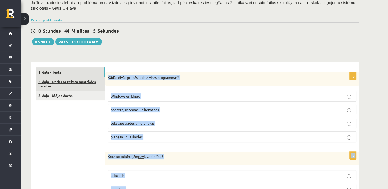
click at [87, 89] on link "2. daļa - Darbs ar teksta apstrādes lietotni" at bounding box center [70, 84] width 69 height 14
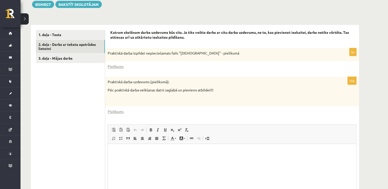
scroll to position [179, 0]
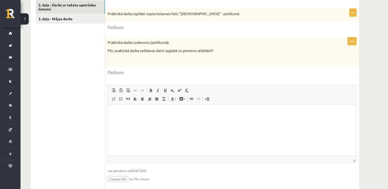
click at [152, 120] on html at bounding box center [232, 113] width 248 height 16
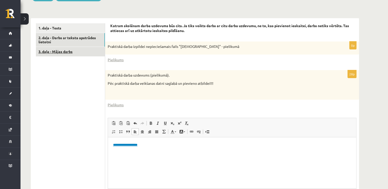
scroll to position [128, 0]
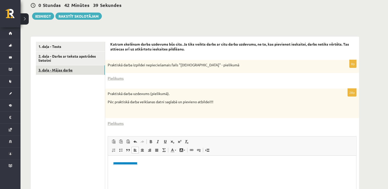
click at [80, 72] on link "3. daļa - Mājas darbs" at bounding box center [70, 69] width 69 height 9
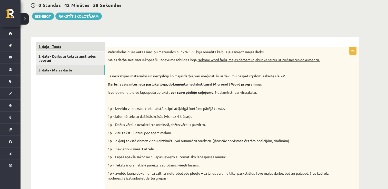
click at [89, 45] on link "1. daļa - Tests" at bounding box center [70, 46] width 69 height 9
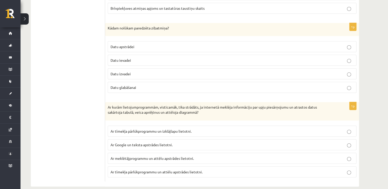
scroll to position [1460, 0]
click at [201, 128] on p "Ar tīmekļa pārlūkprogrammu un izklājlapu lietotni." at bounding box center [232, 130] width 243 height 5
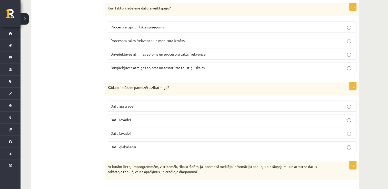
scroll to position [1383, 0]
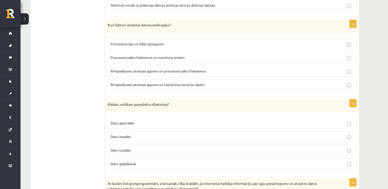
click at [139, 158] on label "Datu glabāšanai" at bounding box center [232, 163] width 249 height 11
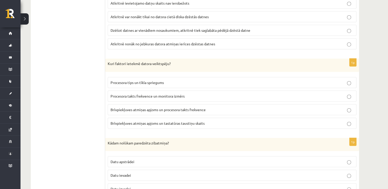
scroll to position [1332, 0]
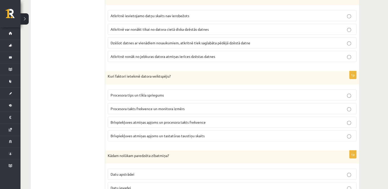
click at [211, 120] on p "Brīvpiekļuves atmiņas apjoms un procesora takts frekvence" at bounding box center [232, 122] width 243 height 5
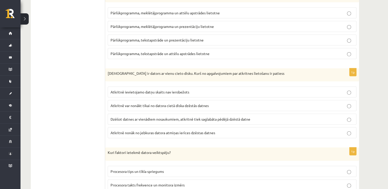
scroll to position [1255, 0]
click at [228, 104] on p "Atkritnē var nonākt tikai no datora cietā diska dzēstās datnes" at bounding box center [232, 106] width 243 height 5
click at [194, 25] on span "Pārlūkprogramma, meklētājprogramma un prezentāciju lietotne" at bounding box center [162, 27] width 103 height 5
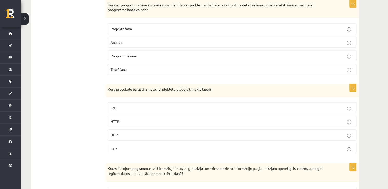
scroll to position [1075, 0]
click at [127, 116] on label "HTTP" at bounding box center [232, 121] width 249 height 11
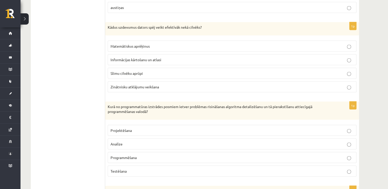
scroll to position [973, 0]
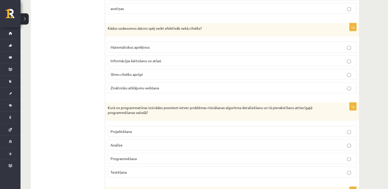
click at [133, 147] on fieldset "Projektēšana Analīze Programmēšana Testēšana" at bounding box center [232, 152] width 249 height 56
click at [139, 156] on p "Programmēšana" at bounding box center [232, 158] width 243 height 5
click at [165, 45] on p "Matemātiskus aprēķinus" at bounding box center [232, 47] width 243 height 5
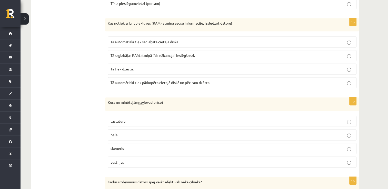
scroll to position [819, 0]
click at [127, 160] on p "austiņas" at bounding box center [232, 162] width 243 height 5
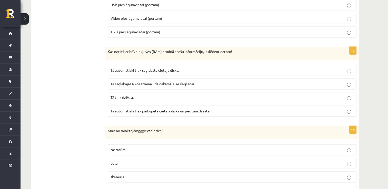
scroll to position [742, 0]
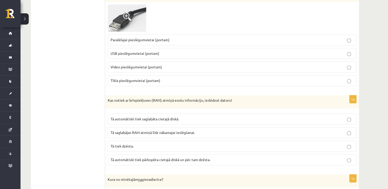
click at [163, 144] on p "Tā tiek dzēsta." at bounding box center [232, 146] width 243 height 5
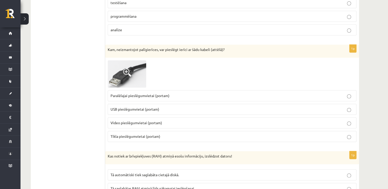
scroll to position [665, 0]
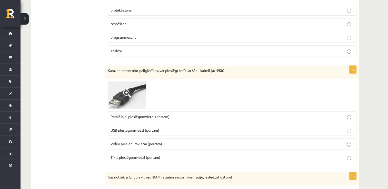
click at [144, 109] on fieldset "Paralēlajai pieslēgumvietai (portam) USB pieslēgumvietai (portam) Video pieslēg…" at bounding box center [232, 137] width 249 height 56
click at [144, 114] on span "Paralēlajai pieslēgumvietai (portam)" at bounding box center [140, 116] width 59 height 5
click at [128, 48] on p "analīze" at bounding box center [232, 50] width 243 height 5
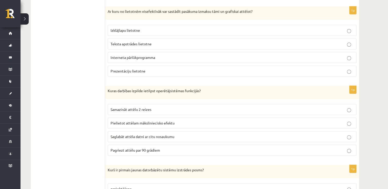
scroll to position [486, 0]
click at [138, 135] on span "Saglabāt attēla datni ar citu nosaukumu" at bounding box center [143, 137] width 64 height 5
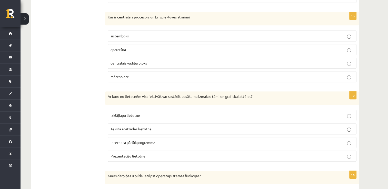
scroll to position [383, 0]
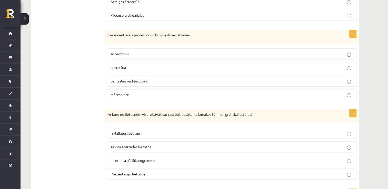
click at [141, 131] on p "Izklājlapu lietotne" at bounding box center [232, 133] width 243 height 5
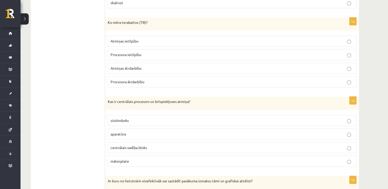
scroll to position [306, 0]
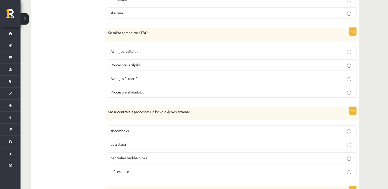
click at [137, 145] on p "aparatūra" at bounding box center [232, 144] width 243 height 5
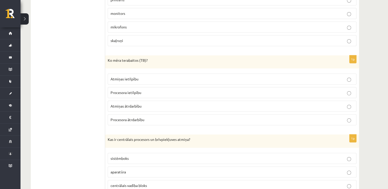
scroll to position [255, 0]
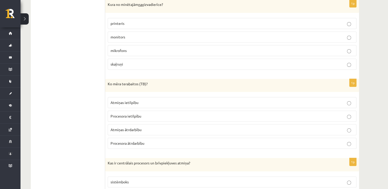
click at [129, 100] on span "Atmiņas ietilpību" at bounding box center [125, 102] width 28 height 5
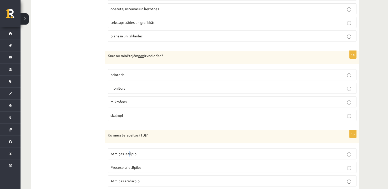
click at [151, 153] on p "Atmiņas ietilpību" at bounding box center [232, 153] width 243 height 5
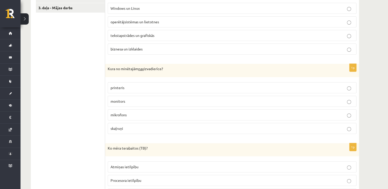
scroll to position [152, 0]
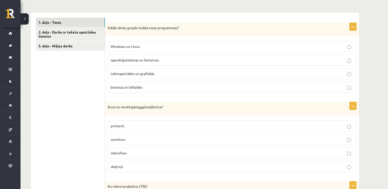
click at [143, 152] on p "mikrofons" at bounding box center [232, 153] width 243 height 5
click at [144, 58] on span "operētājsistēmas un lietotnes" at bounding box center [135, 60] width 48 height 5
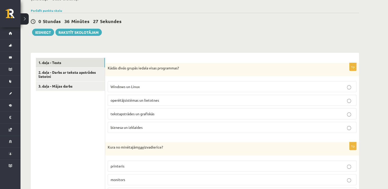
scroll to position [75, 0]
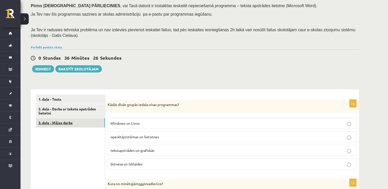
click at [75, 119] on link "3. daļa - Mājas darbs" at bounding box center [70, 122] width 69 height 9
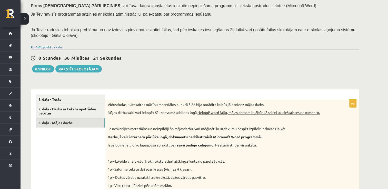
click at [50, 45] on link "Parādīt punktu skalu" at bounding box center [46, 47] width 31 height 4
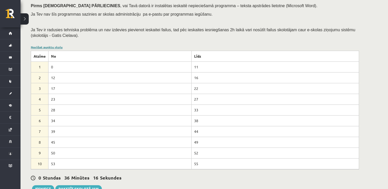
click at [59, 46] on link "Noslēpt punktu skalu" at bounding box center [47, 47] width 32 height 4
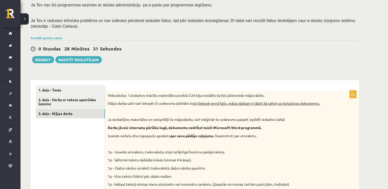
scroll to position [152, 0]
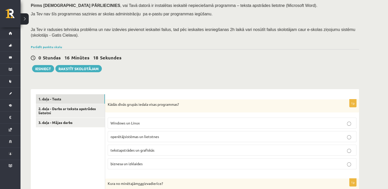
scroll to position [127, 0]
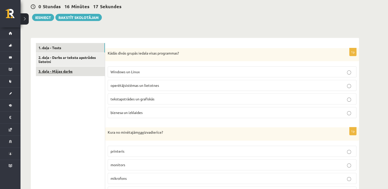
click at [85, 72] on link "3. daļa - Mājas darbs" at bounding box center [70, 71] width 69 height 9
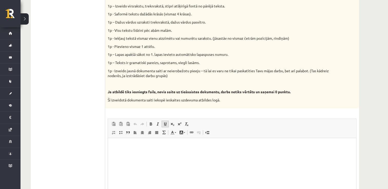
scroll to position [0, 0]
click at [127, 154] on html at bounding box center [232, 146] width 248 height 16
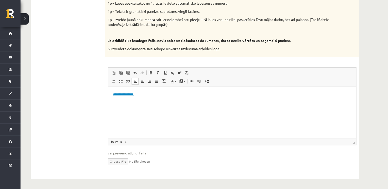
scroll to position [179, 0]
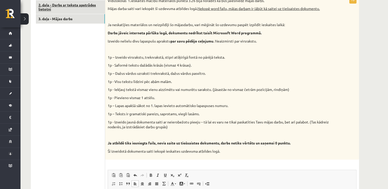
click at [73, 4] on link "2. daļa - Darbs ar teksta apstrādes lietotni" at bounding box center [70, 7] width 69 height 14
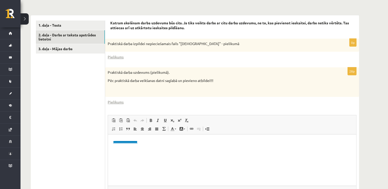
scroll to position [103, 0]
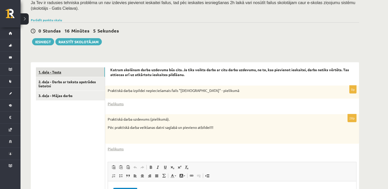
click at [55, 71] on link "1. daļa - Tests" at bounding box center [70, 71] width 69 height 9
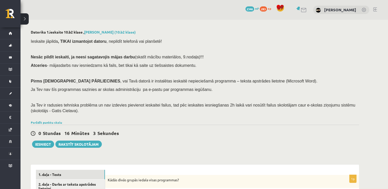
scroll to position [0, 0]
click at [47, 142] on button "Iesniegt" at bounding box center [43, 144] width 22 height 7
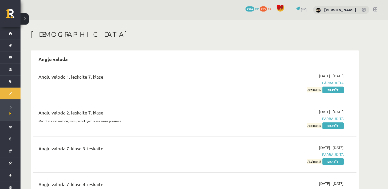
click at [114, 31] on h1 "[DEMOGRAPHIC_DATA]" at bounding box center [195, 34] width 328 height 9
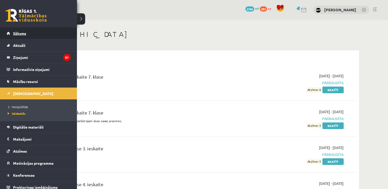
click at [28, 37] on link "Sākums" at bounding box center [39, 33] width 64 height 12
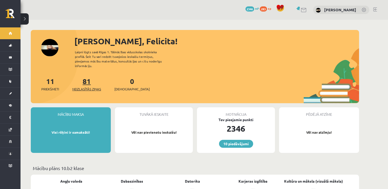
click at [83, 87] on span "Neizlasītās ziņas" at bounding box center [86, 89] width 29 height 5
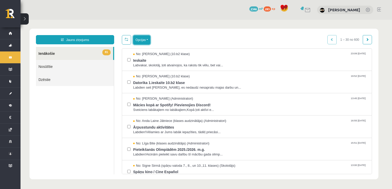
click at [145, 39] on button "Opcijas" at bounding box center [141, 39] width 17 height 9
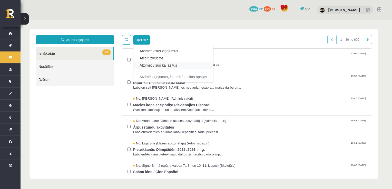
click at [172, 66] on link "Atzīmēt visus kā lasītus" at bounding box center [172, 65] width 67 height 5
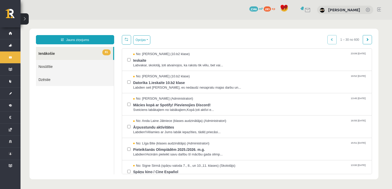
click at [198, 35] on div "Jauns ziņojums 81 Ienākošie Nosūtītie Dzēstie ** ********* ********* ******* Op…" at bounding box center [203, 104] width 349 height 151
click at [128, 38] on link at bounding box center [126, 39] width 9 height 9
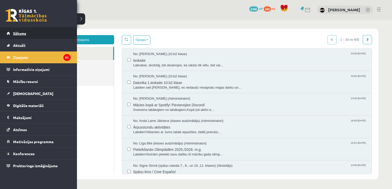
click at [11, 36] on link "Sākums" at bounding box center [39, 33] width 64 height 12
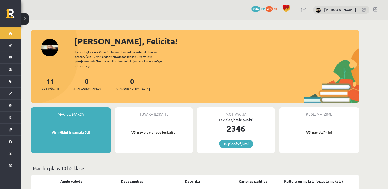
click at [271, 49] on div "[PERSON_NAME], Felicita! Laipni lūgts savā Rīgas 1. Tālmācības vidusskolas skol…" at bounding box center [195, 69] width 328 height 68
click at [271, 49] on div "Sveika, Felicita! Laipni lūgts savā Rīgas 1. Tālmācības vidusskolas skolnieka p…" at bounding box center [195, 69] width 328 height 68
click at [87, 87] on span "Neizlasītās ziņas" at bounding box center [86, 89] width 29 height 5
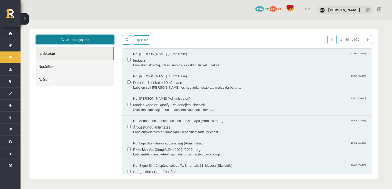
click at [84, 36] on link "Jauns ziņojums" at bounding box center [75, 39] width 78 height 9
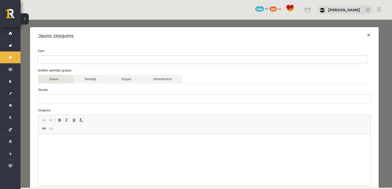
click at [59, 78] on link "Klases" at bounding box center [56, 79] width 36 height 9
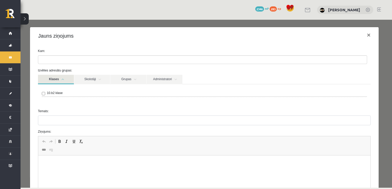
drag, startPoint x: 59, startPoint y: 92, endPoint x: 55, endPoint y: 93, distance: 4.9
click at [59, 92] on label "10.b2 klase" at bounding box center [55, 93] width 16 height 5
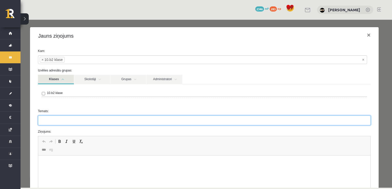
click at [68, 118] on input "Temats:" at bounding box center [204, 121] width 333 height 10
type input "**********"
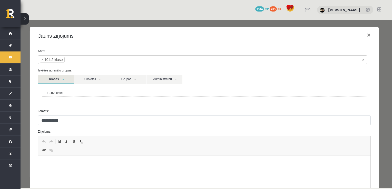
click at [80, 163] on p "Bagātinātā teksta redaktors, wiswyg-editor-47024754018100-1757895145-818" at bounding box center [204, 163] width 322 height 5
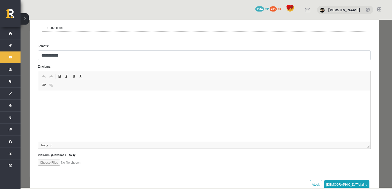
scroll to position [69, 0]
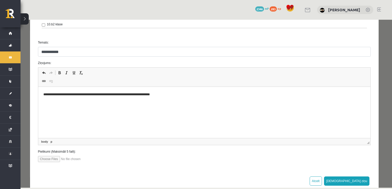
drag, startPoint x: 181, startPoint y: 99, endPoint x: 198, endPoint y: 101, distance: 17.0
click at [182, 103] on html "**********" at bounding box center [204, 95] width 332 height 16
drag, startPoint x: 192, startPoint y: 78, endPoint x: 189, endPoint y: 86, distance: 8.5
click at [190, 84] on span "Redaktora rīkjoslas Atcelt Klaviatūras saīsne vadīšanas taustiņš+Z Atkārtot Kla…" at bounding box center [204, 77] width 332 height 19
drag, startPoint x: 181, startPoint y: 94, endPoint x: 36, endPoint y: 93, distance: 144.9
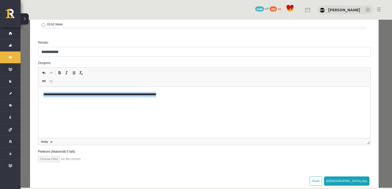
click at [38, 93] on html "**********" at bounding box center [204, 95] width 332 height 16
copy p "**********"
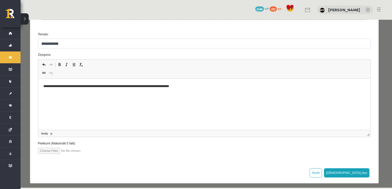
scroll to position [79, 0]
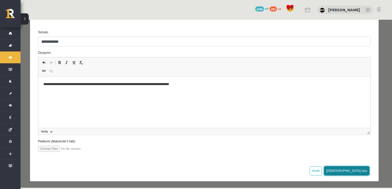
click at [357, 172] on button "Sūtīt ziņu" at bounding box center [347, 170] width 46 height 9
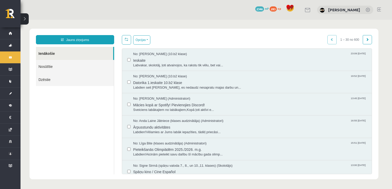
scroll to position [0, 0]
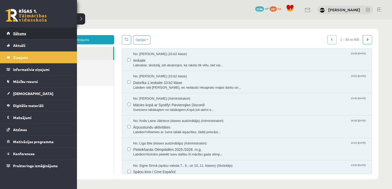
click at [22, 33] on span "Sākums" at bounding box center [19, 33] width 13 height 5
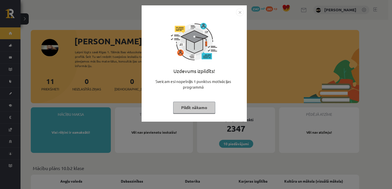
click at [212, 110] on button "Pildīt nākamo" at bounding box center [194, 108] width 42 height 12
